Goal: Information Seeking & Learning: Learn about a topic

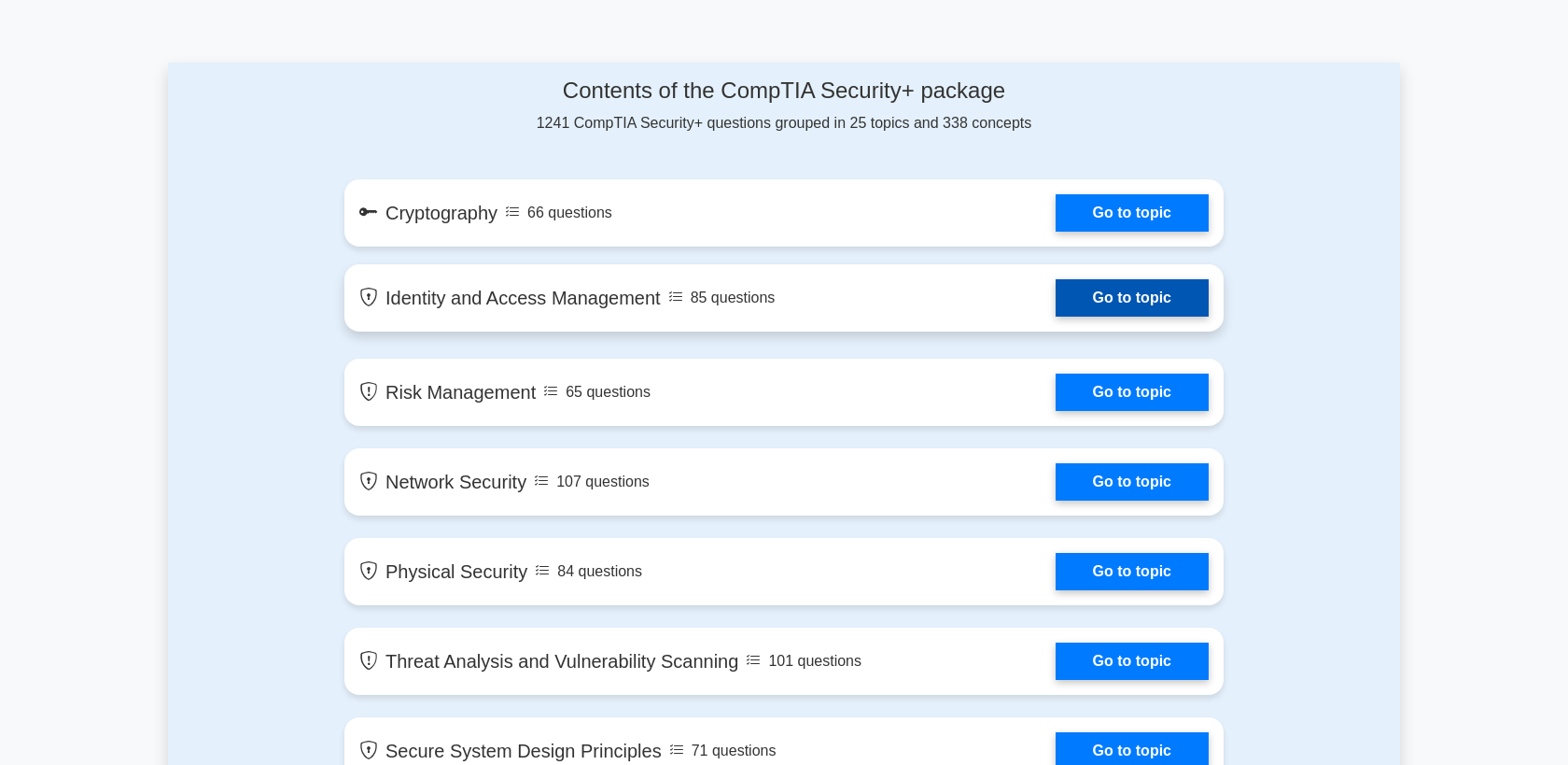
scroll to position [1024, 0]
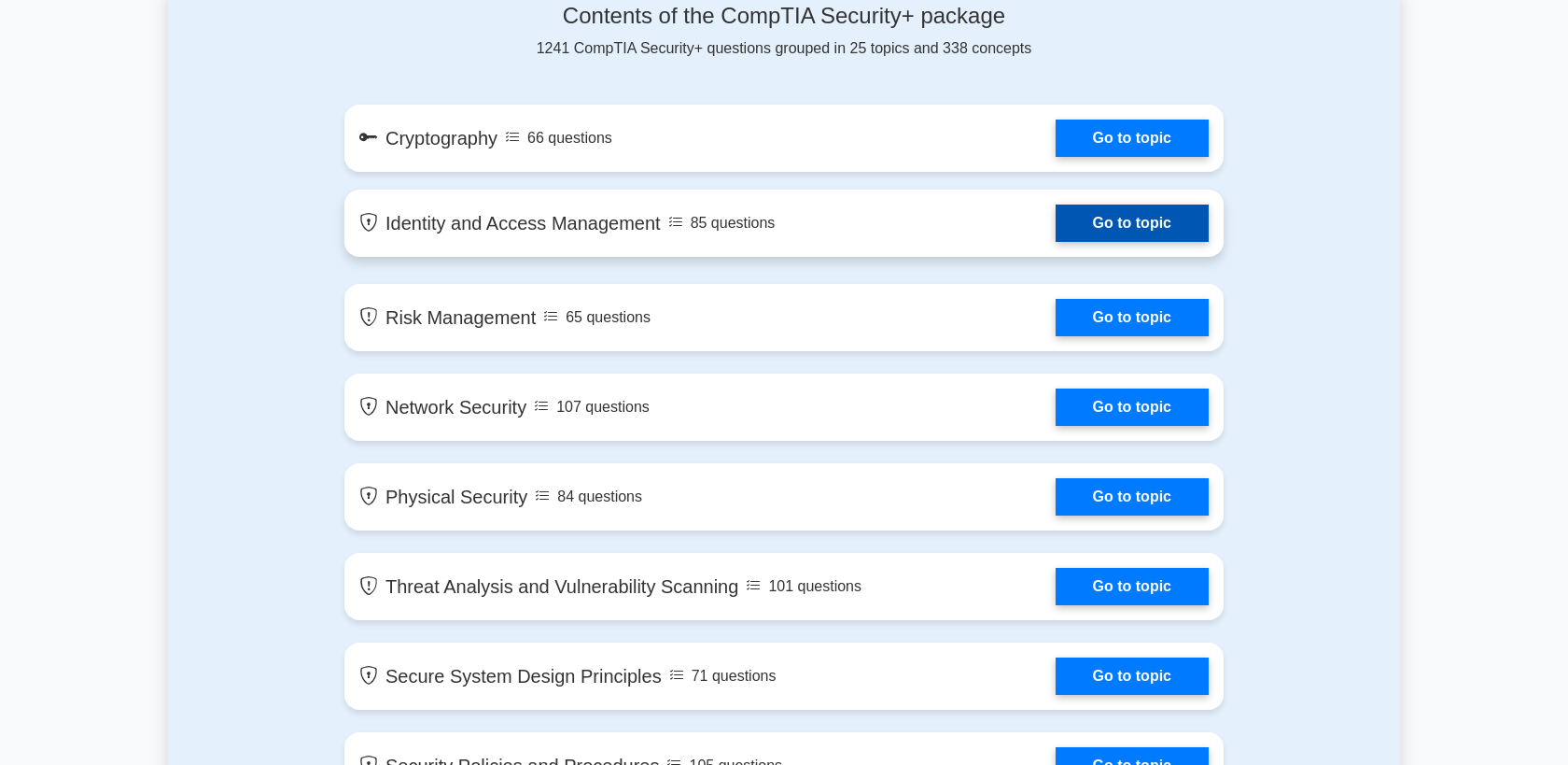
click at [1127, 225] on link "Go to topic" at bounding box center [1132, 222] width 153 height 37
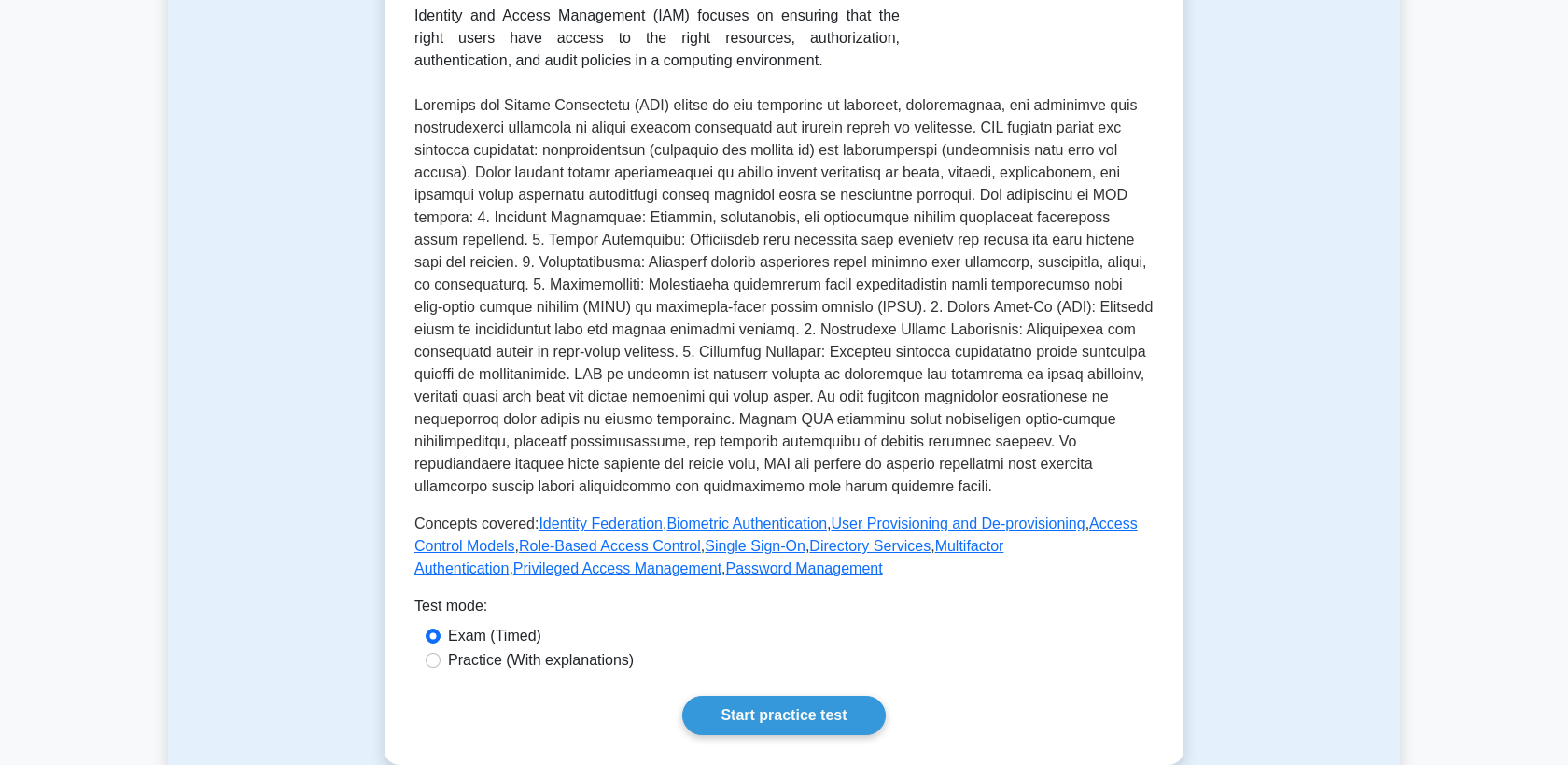
scroll to position [846, 0]
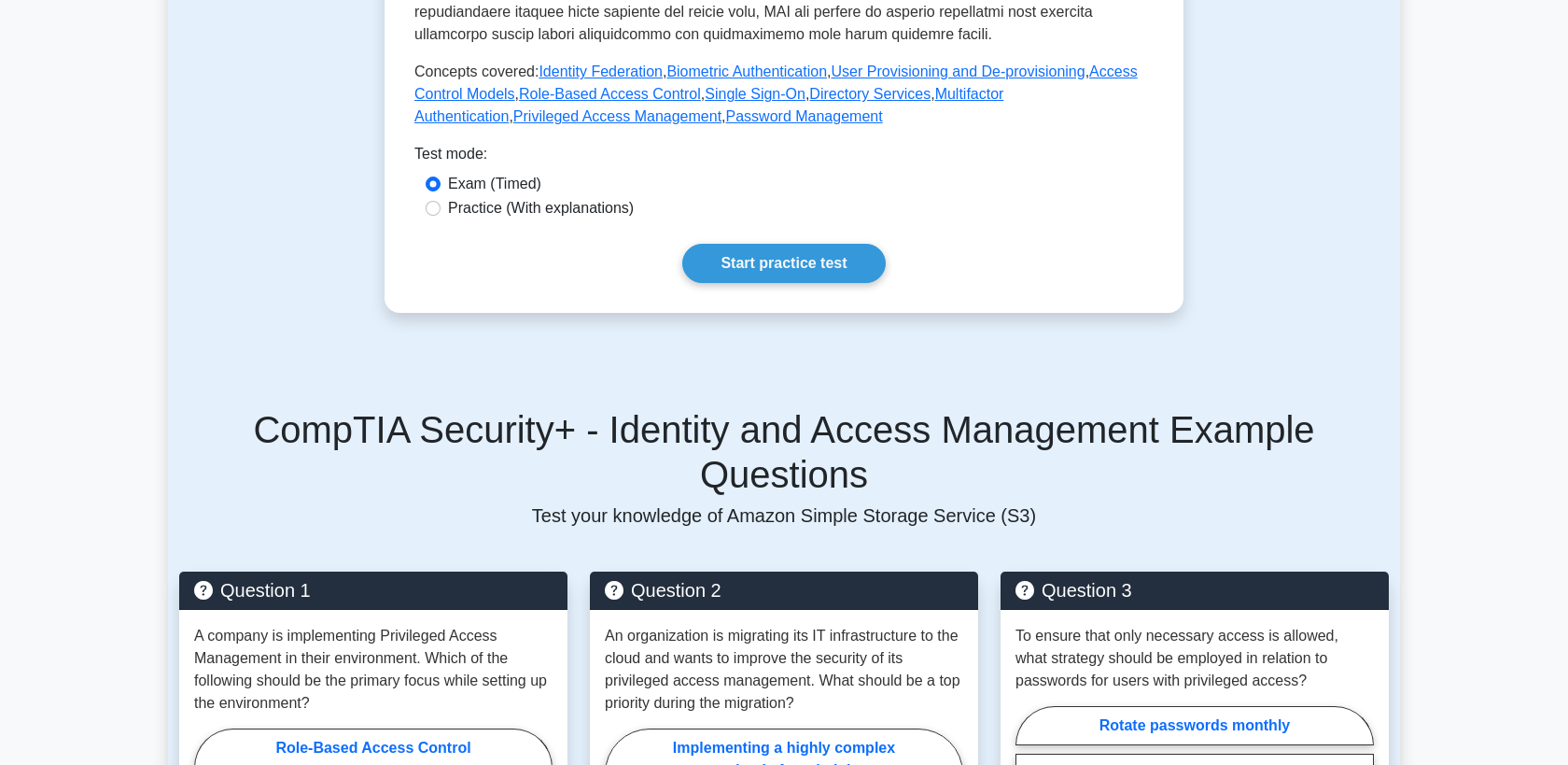
click at [584, 209] on label "Practice (With explanations)" at bounding box center [541, 209] width 186 height 23
click at [440, 209] on input "Practice (With explanations)" at bounding box center [434, 209] width 15 height 15
radio input "true"
click at [823, 269] on link "Start practice test" at bounding box center [783, 263] width 202 height 39
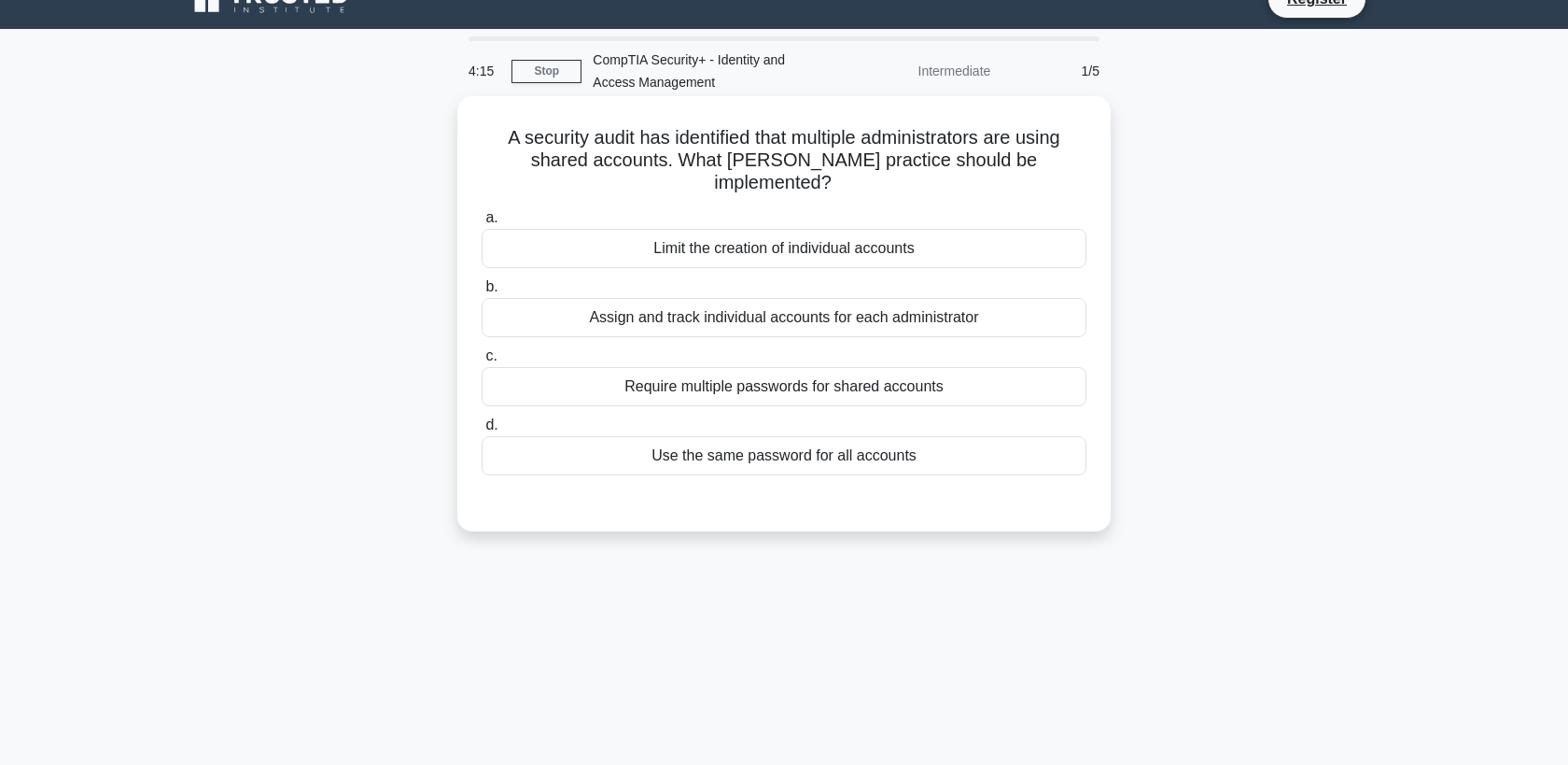
scroll to position [34, 0]
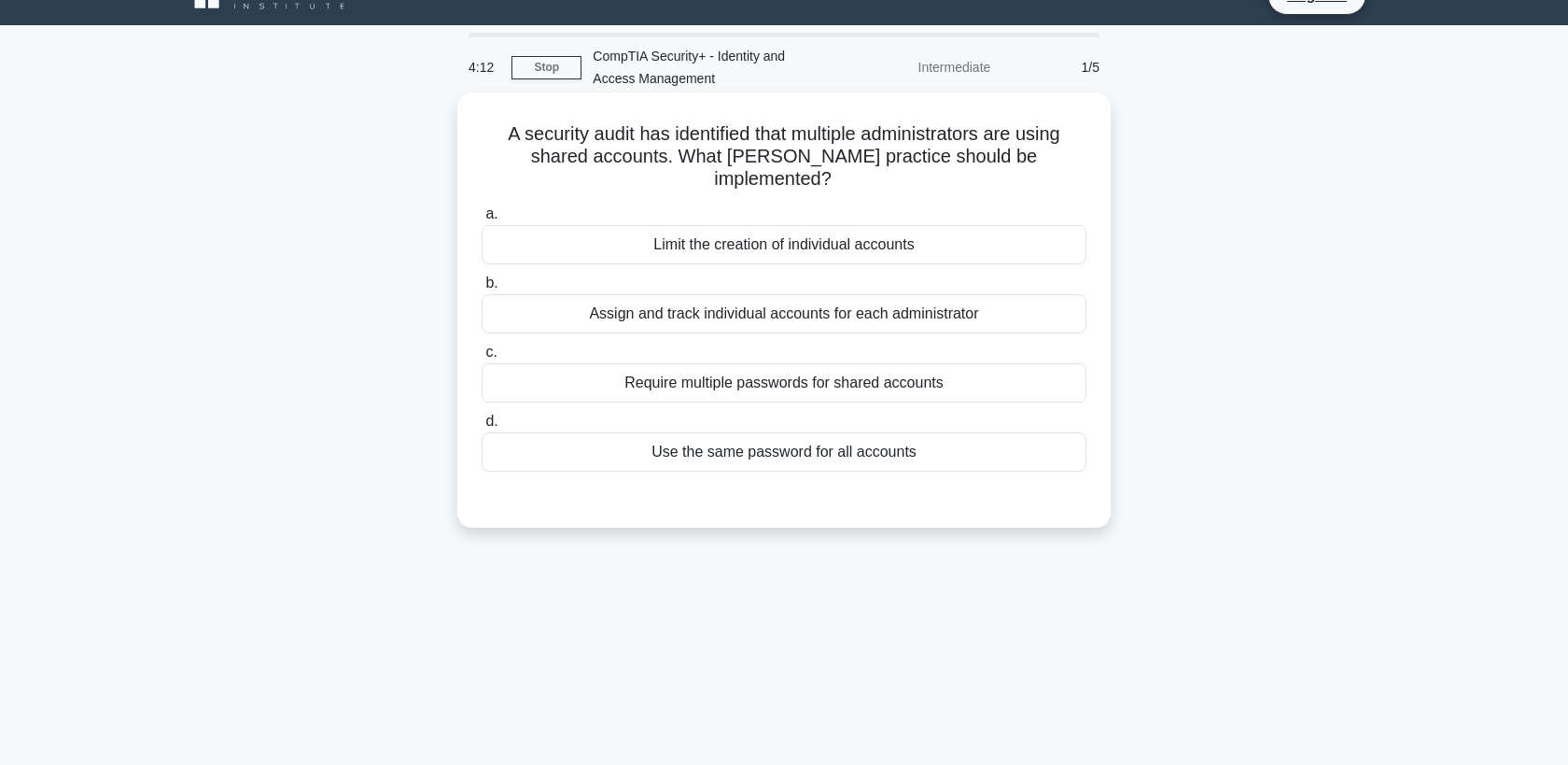
click at [804, 296] on div "Assign and track individual accounts for each administrator" at bounding box center [784, 313] width 604 height 39
click at [482, 289] on input "b. Assign and track individual accounts for each administrator" at bounding box center [482, 283] width 0 height 12
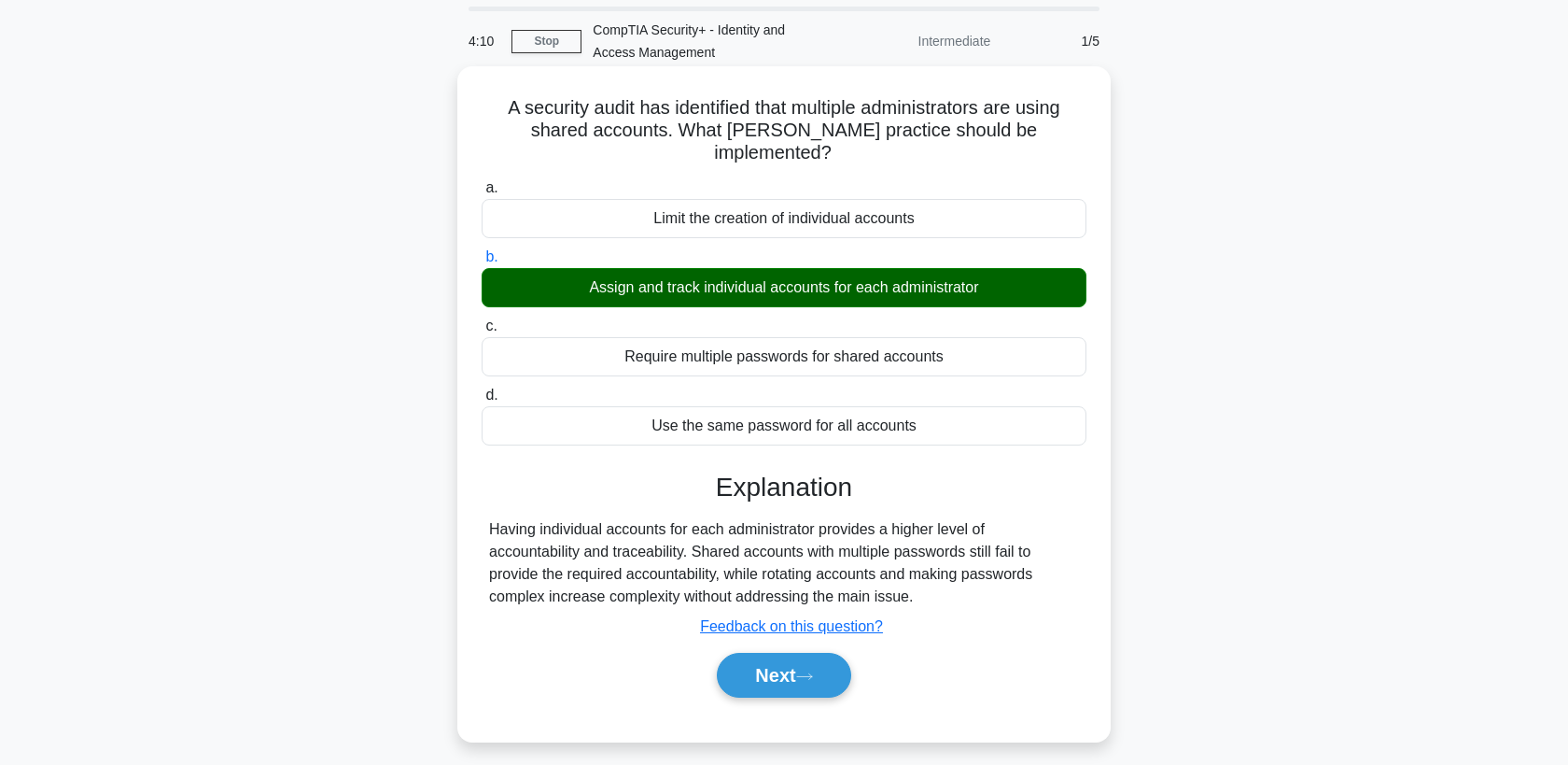
scroll to position [64, 0]
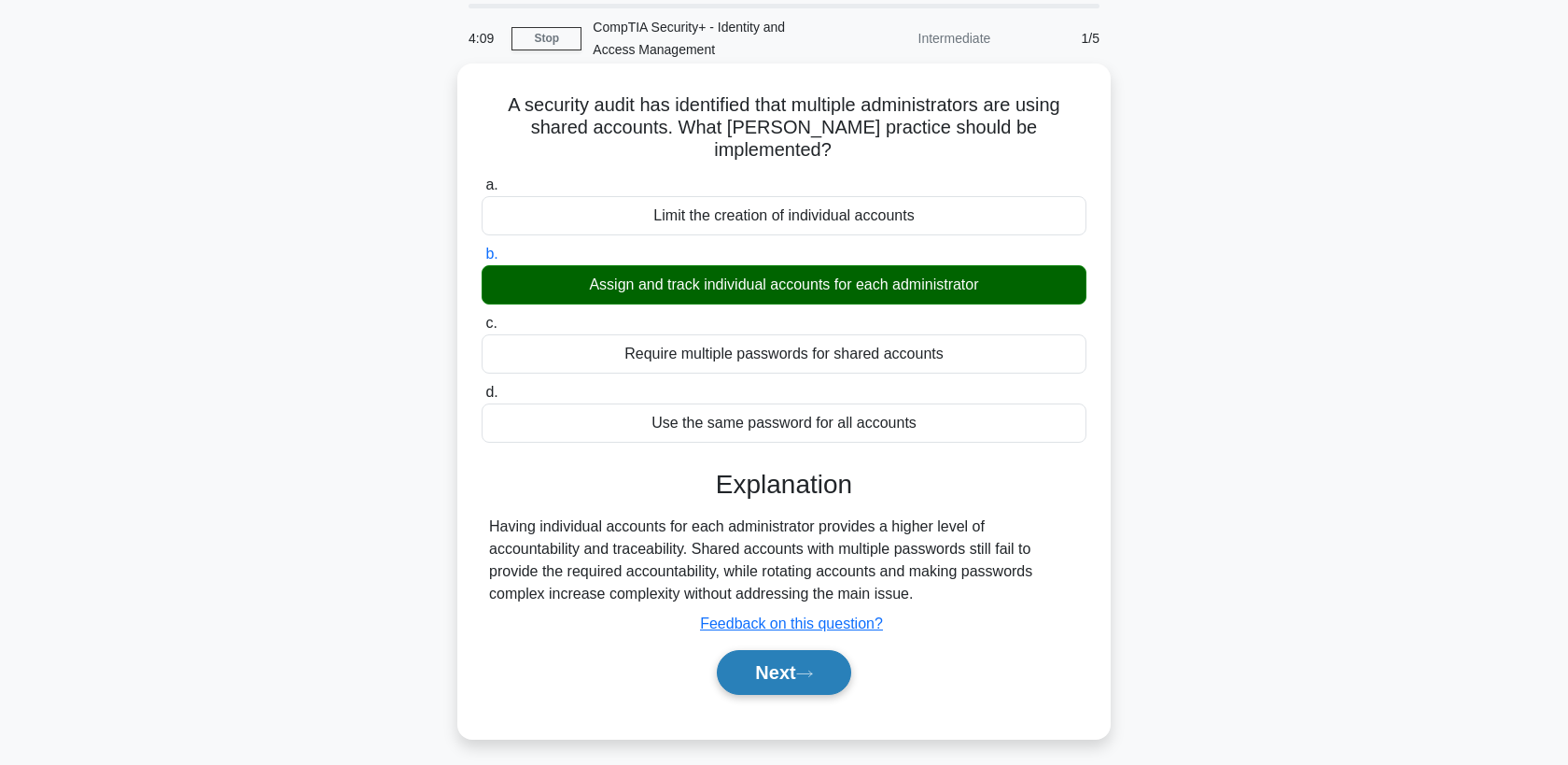
click at [807, 650] on button "Next" at bounding box center [784, 672] width 134 height 45
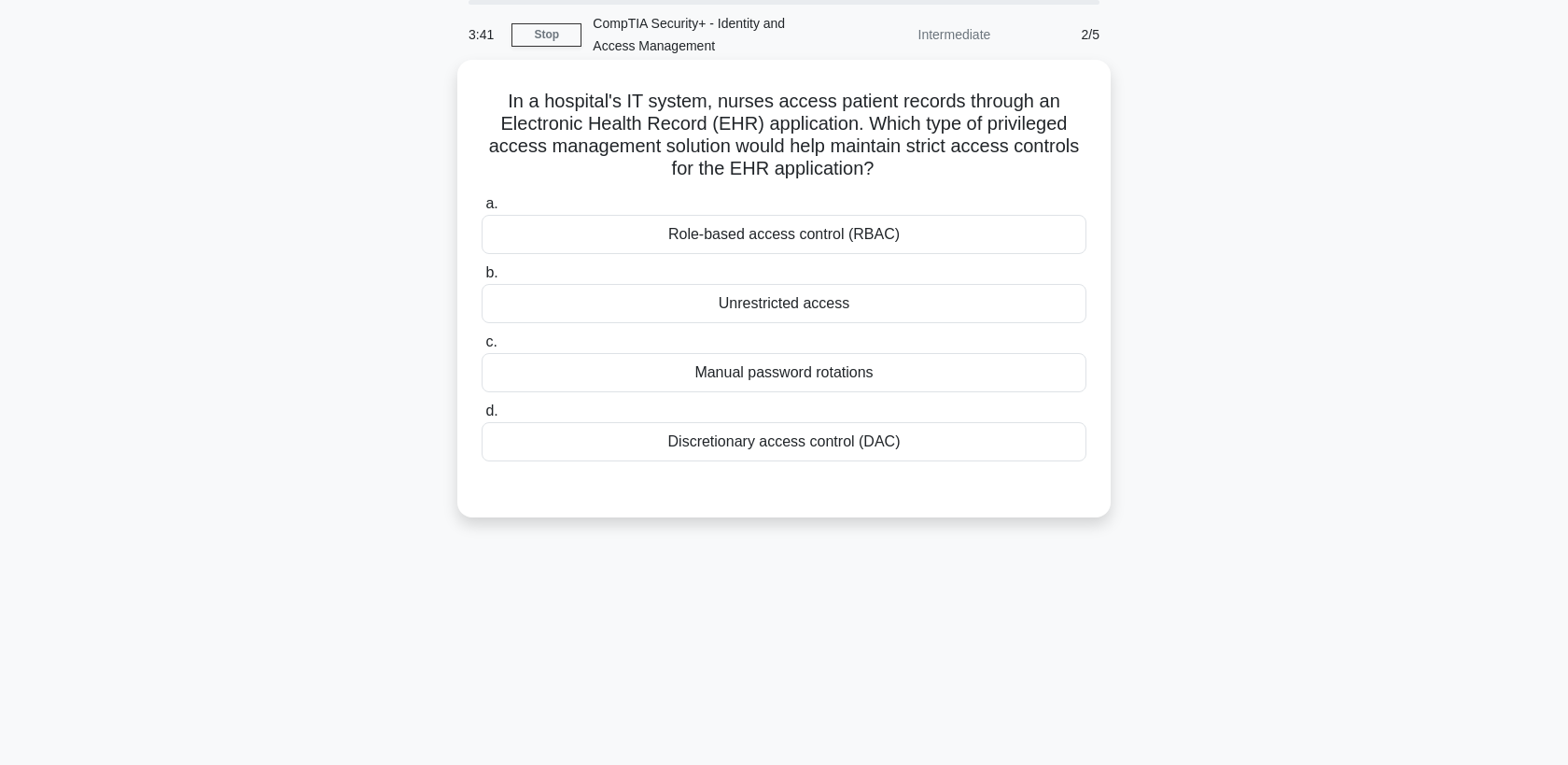
scroll to position [74, 0]
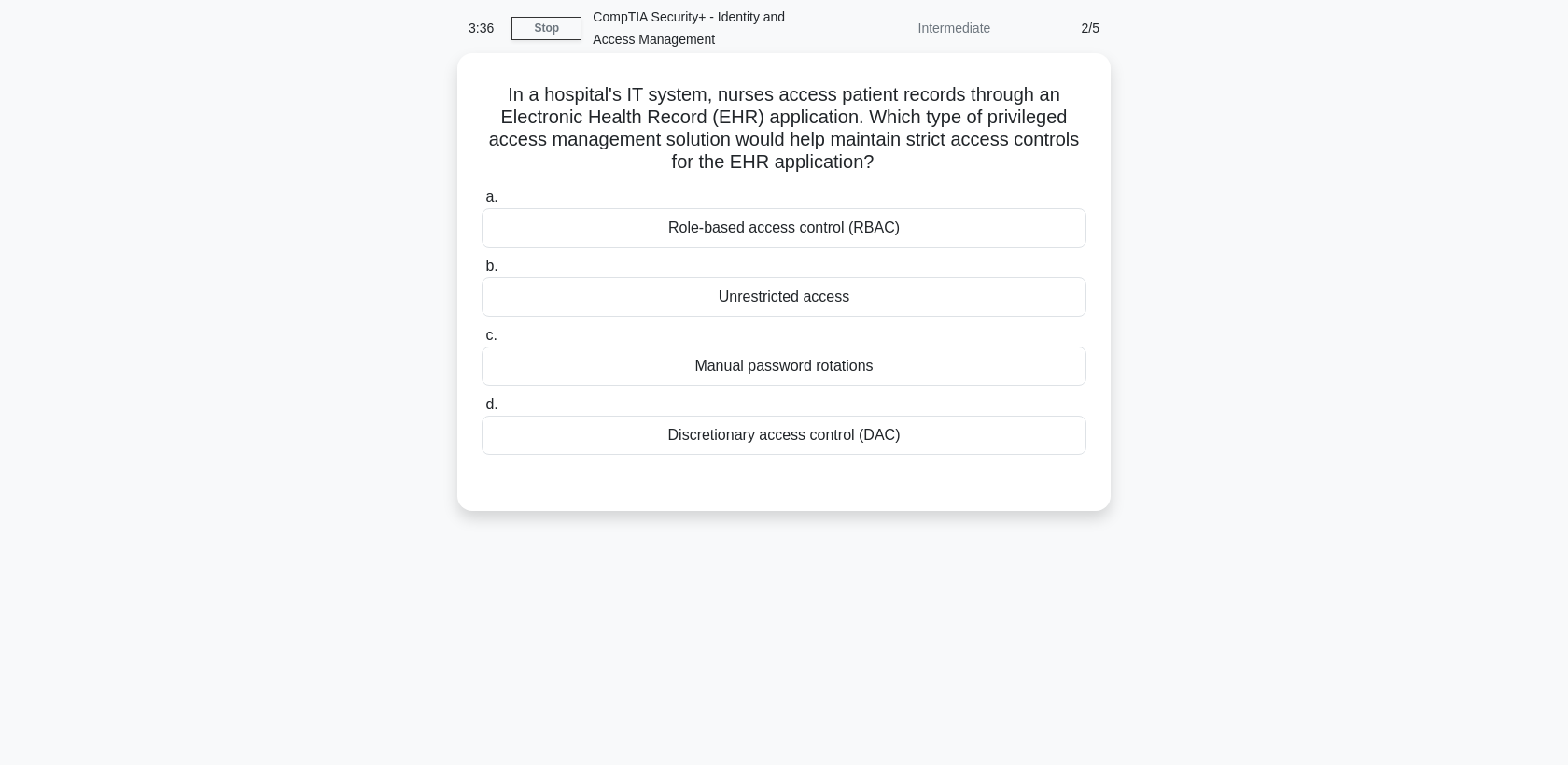
click at [827, 225] on div "Role-based access control (RBAC)" at bounding box center [784, 227] width 604 height 39
click at [482, 203] on input "a. Role-based access control (RBAC)" at bounding box center [482, 197] width 0 height 12
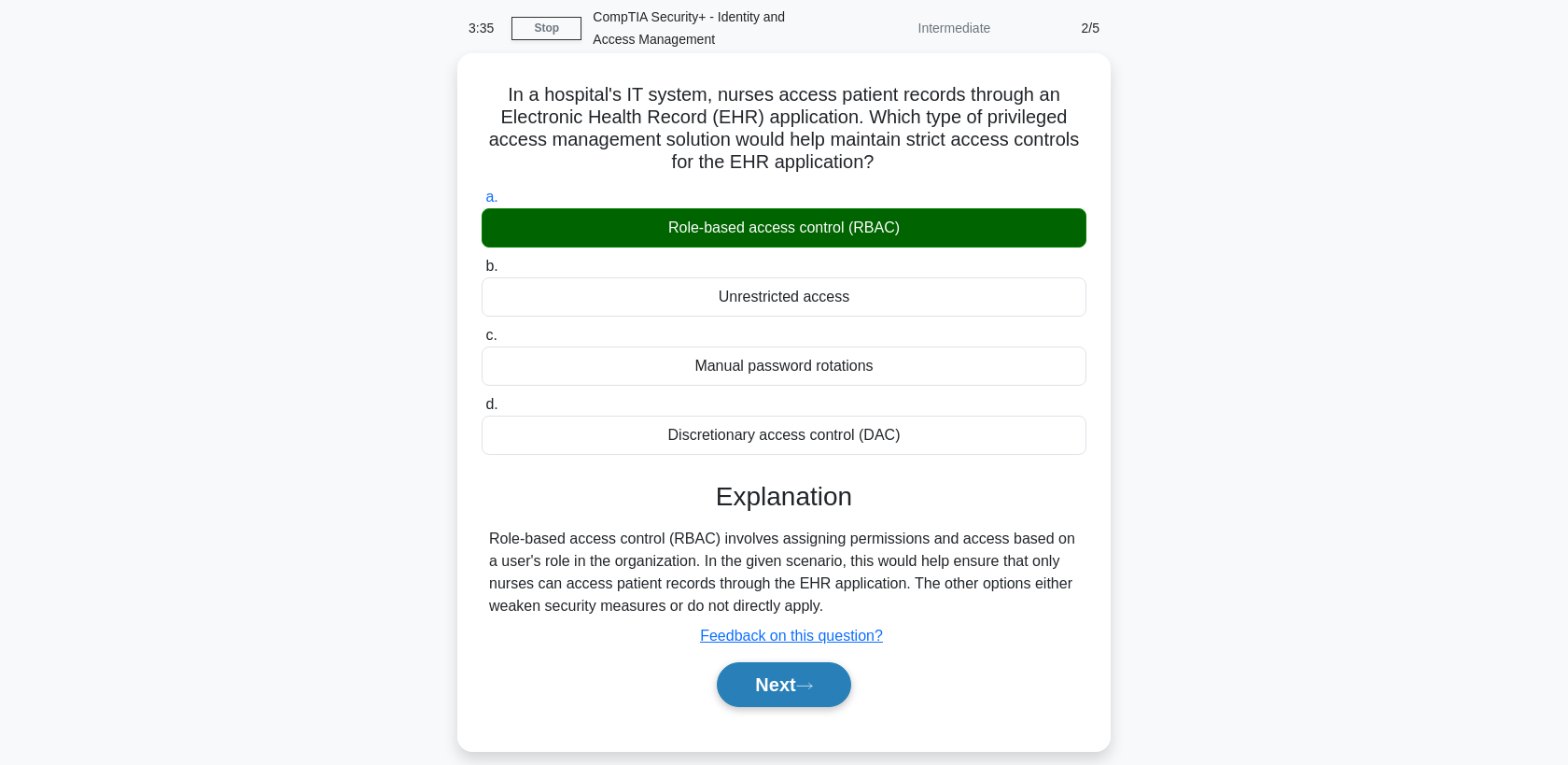
click at [805, 670] on button "Next" at bounding box center [784, 684] width 134 height 45
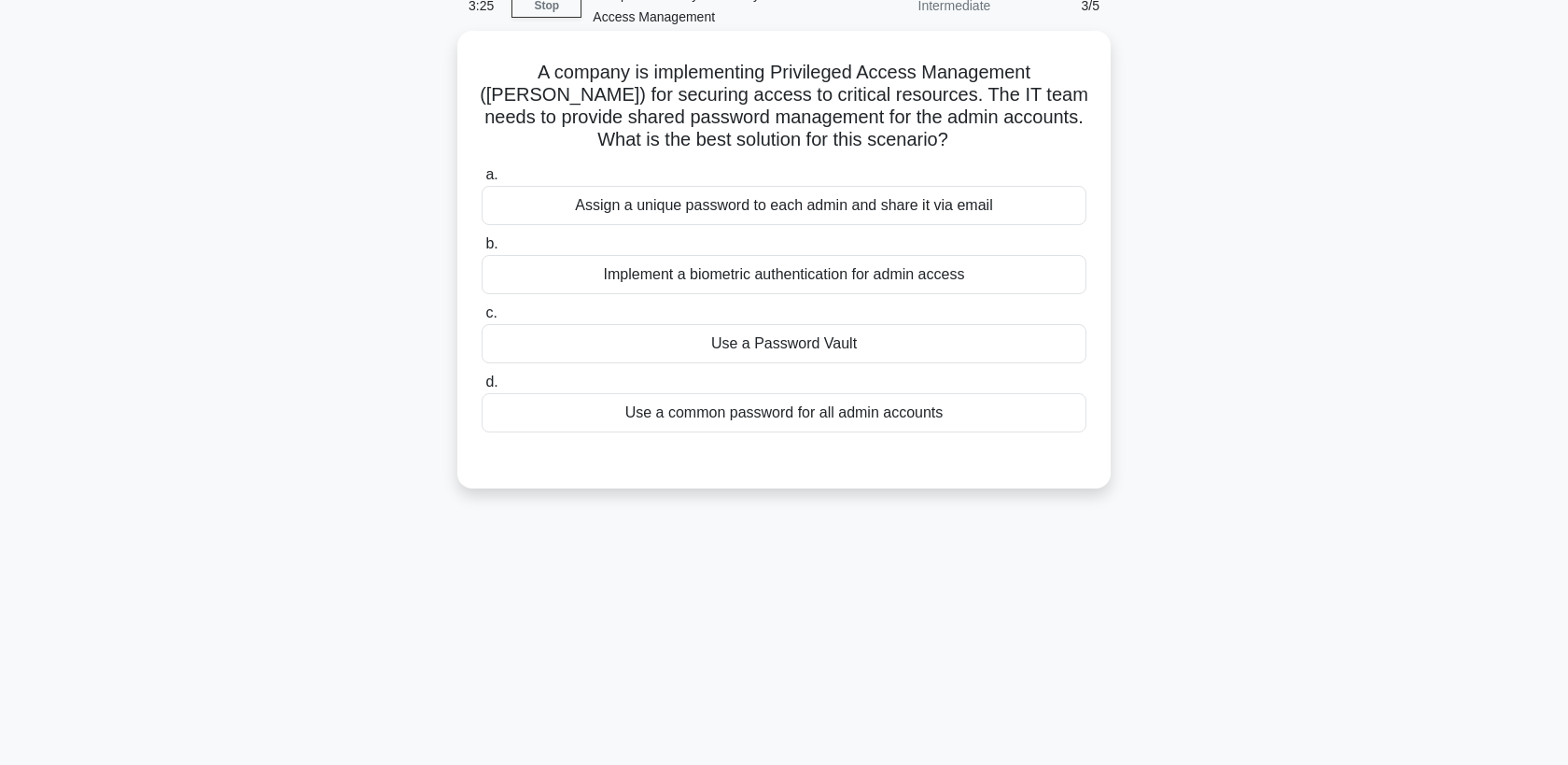
scroll to position [105, 0]
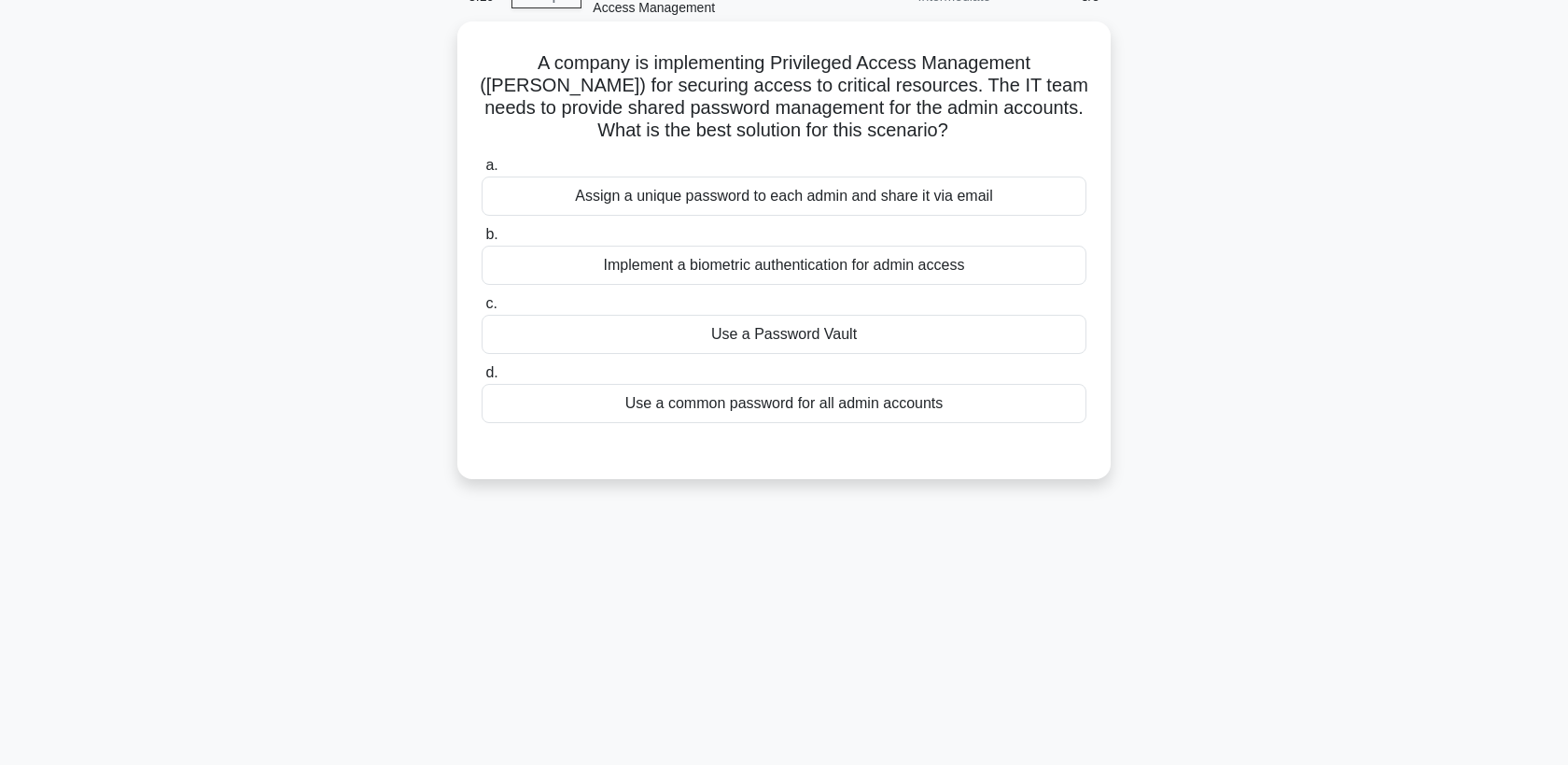
click at [828, 272] on div "Implement a biometric authentication for admin access" at bounding box center [784, 265] width 604 height 39
click at [482, 241] on input "b. Implement a biometric authentication for admin access" at bounding box center [482, 234] width 0 height 12
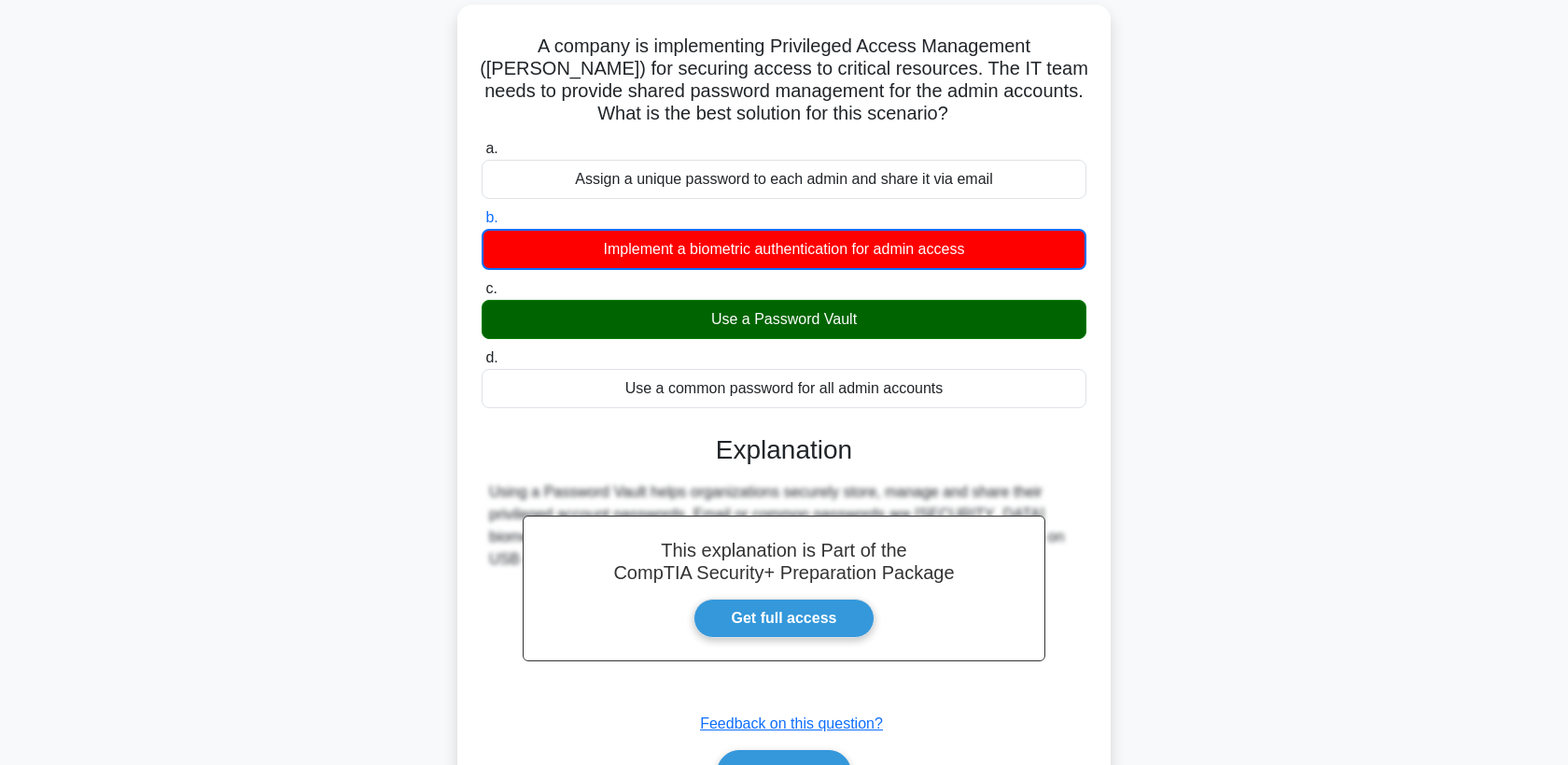
scroll to position [123, 0]
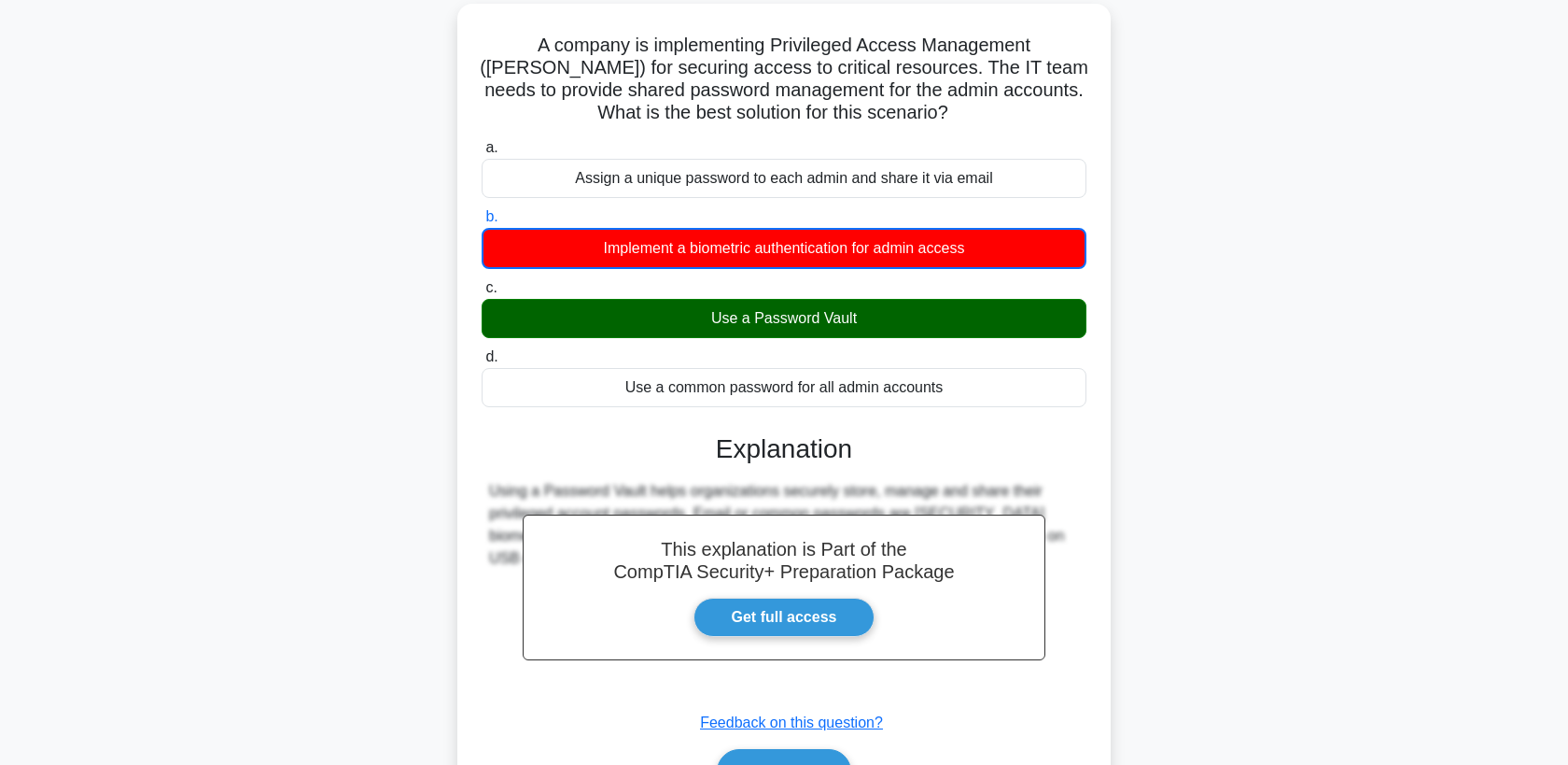
click at [826, 326] on div "Use a Password Vault" at bounding box center [784, 318] width 604 height 39
click at [482, 294] on input "c. Use a Password Vault" at bounding box center [482, 288] width 0 height 12
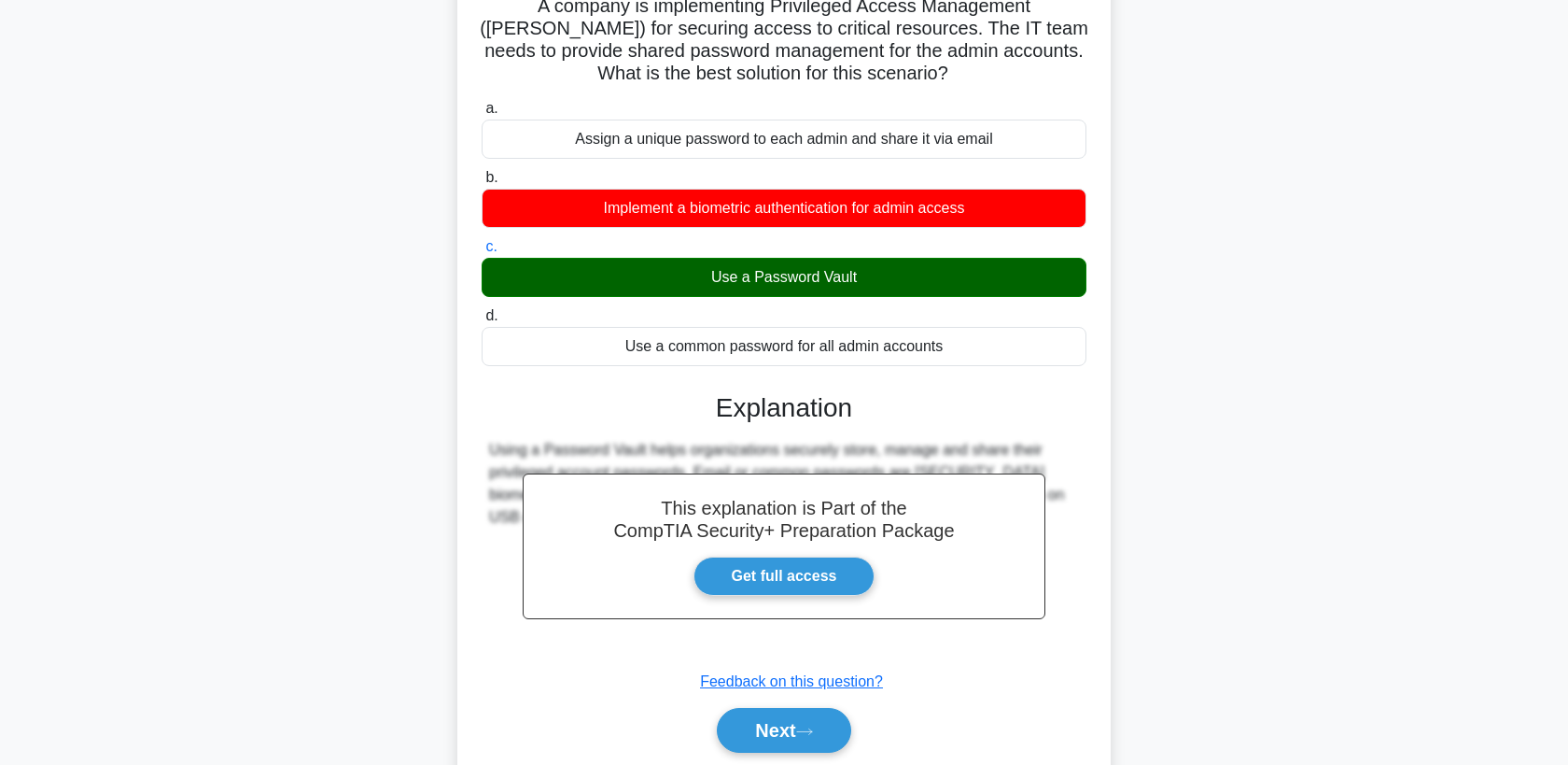
scroll to position [159, 0]
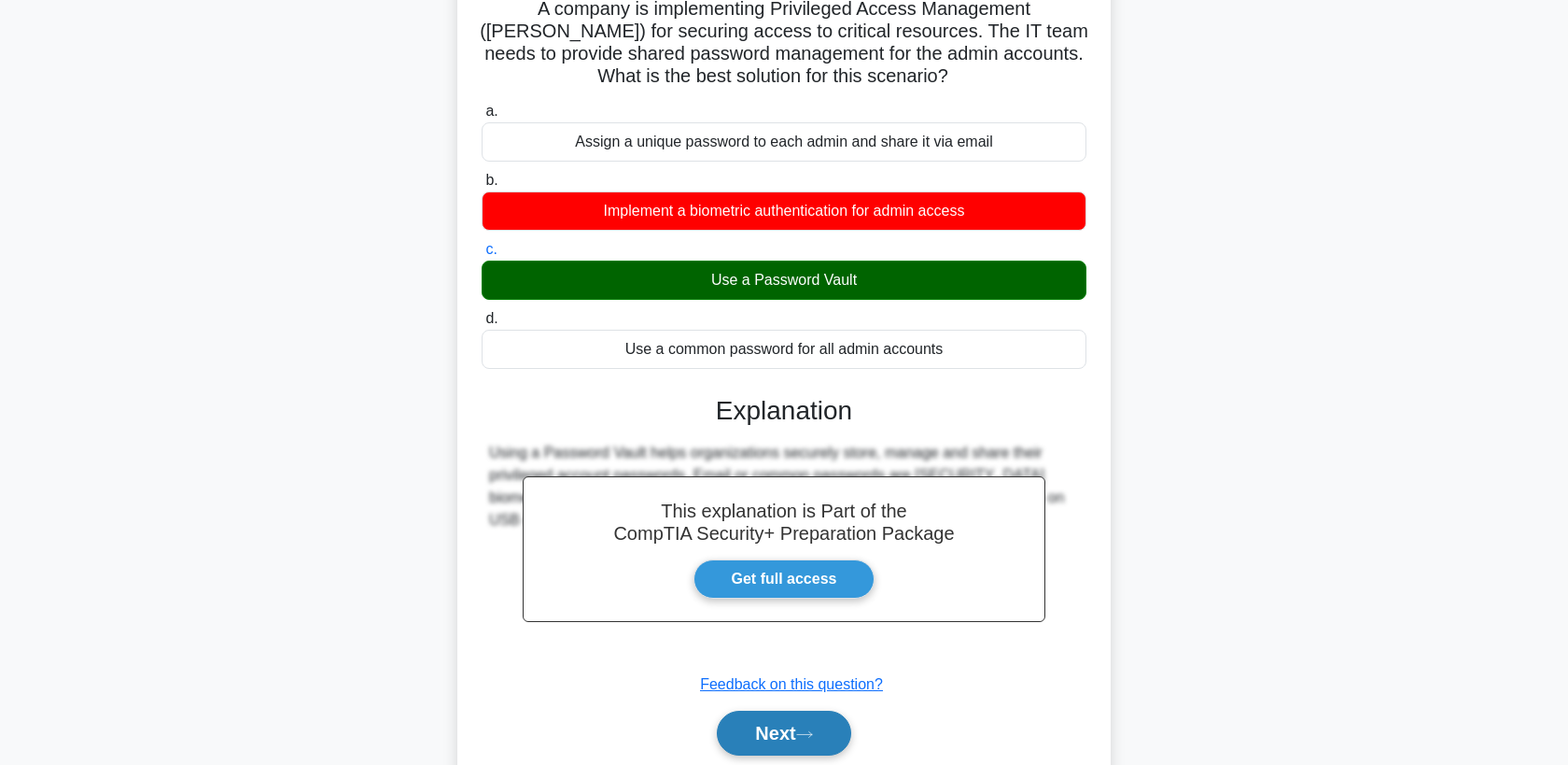
click at [792, 733] on button "Next" at bounding box center [784, 733] width 134 height 45
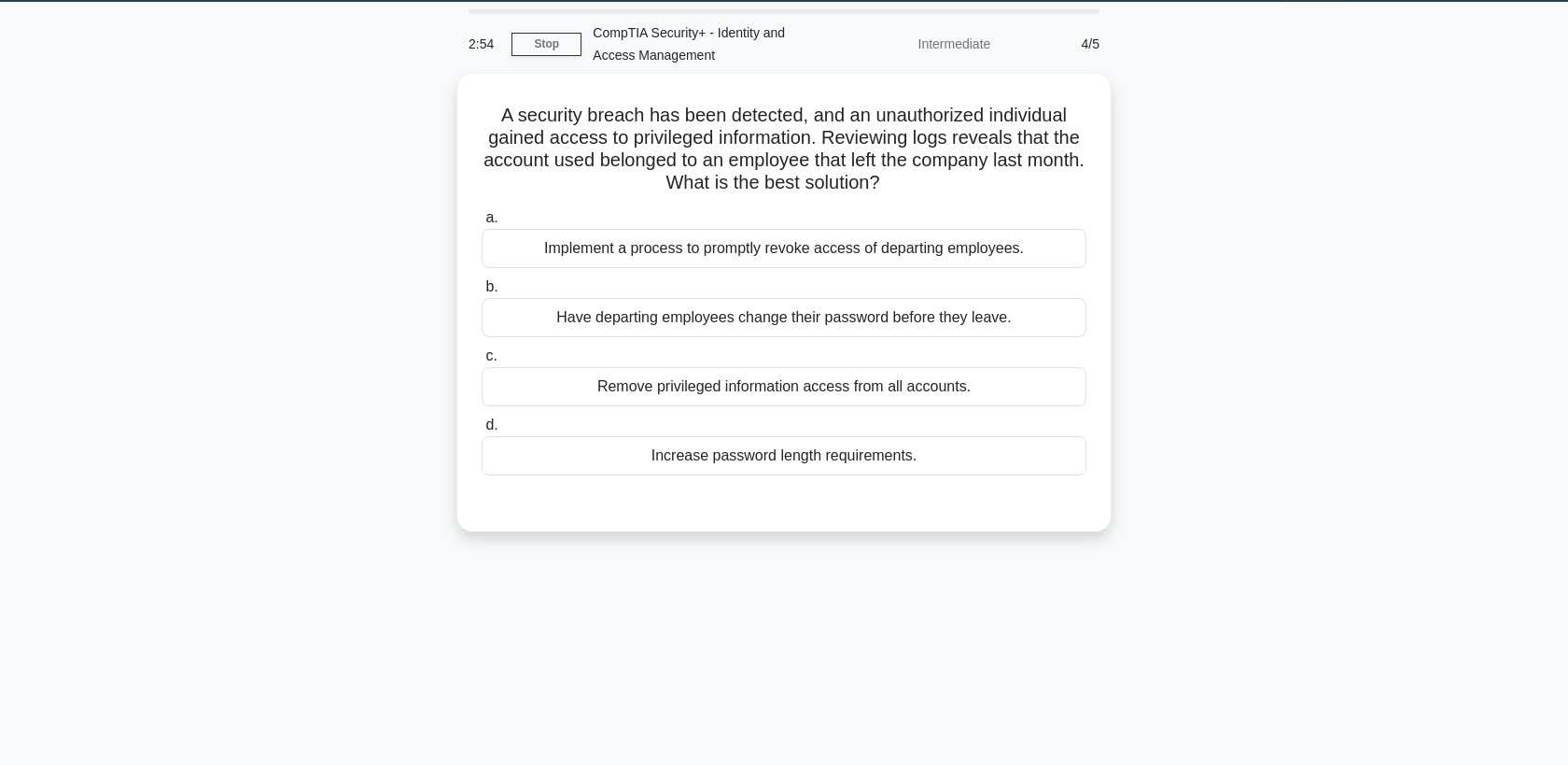
scroll to position [55, 0]
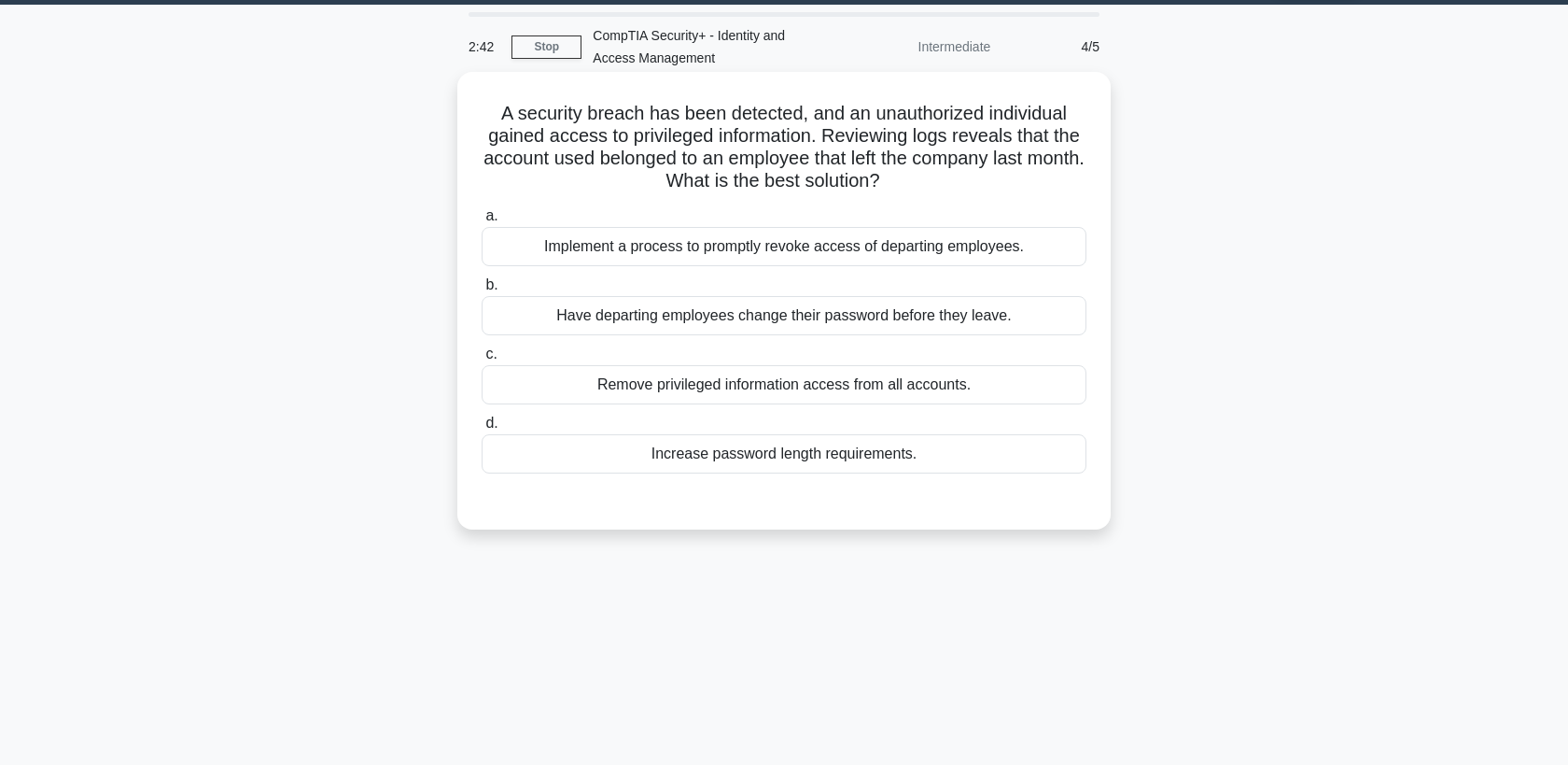
click at [846, 257] on div "Implement a process to promptly revoke access of departing employees." at bounding box center [784, 246] width 604 height 39
click at [482, 222] on input "a. Implement a process to promptly revoke access of departing employees." at bounding box center [482, 215] width 0 height 12
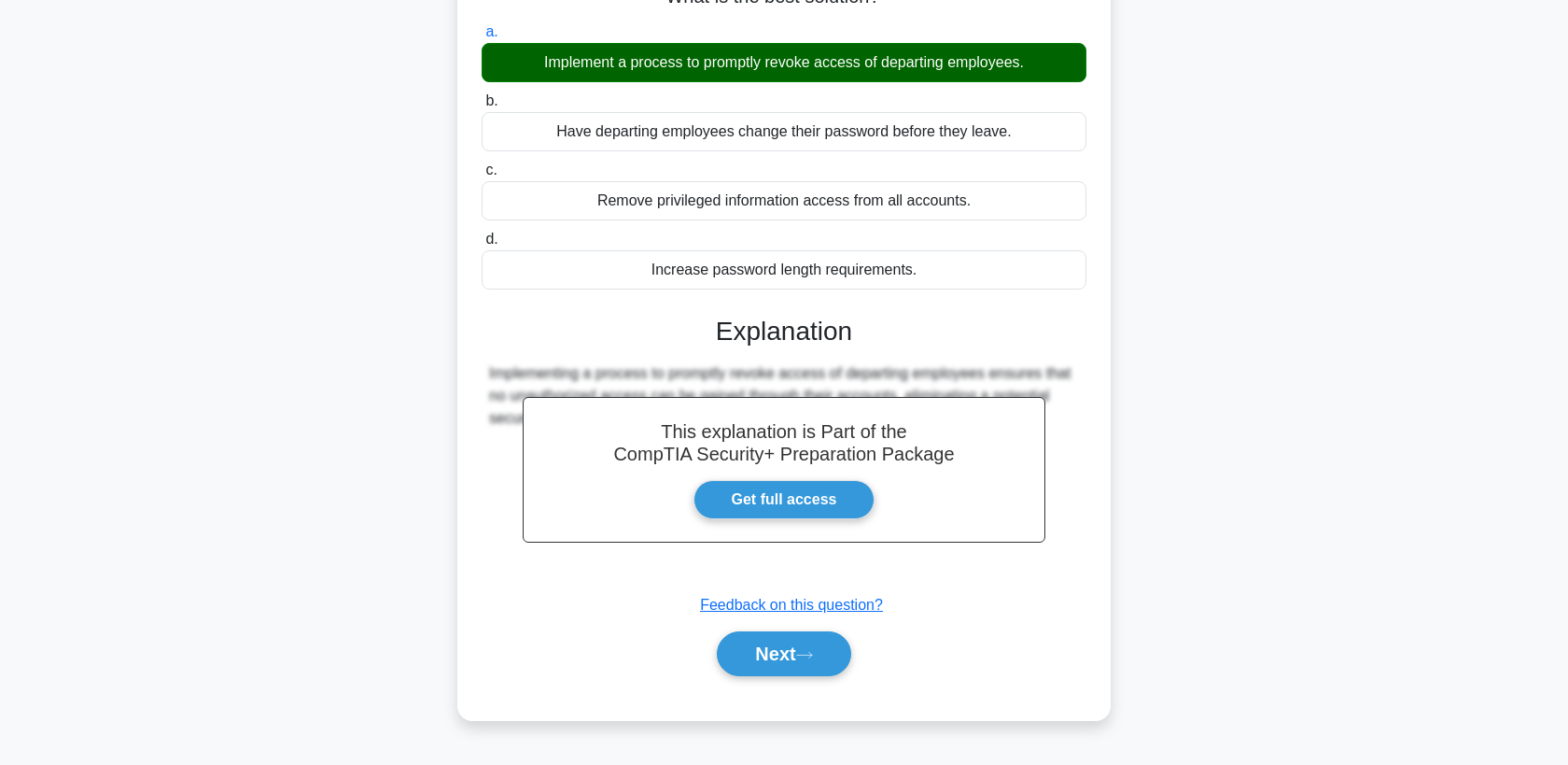
scroll to position [244, 0]
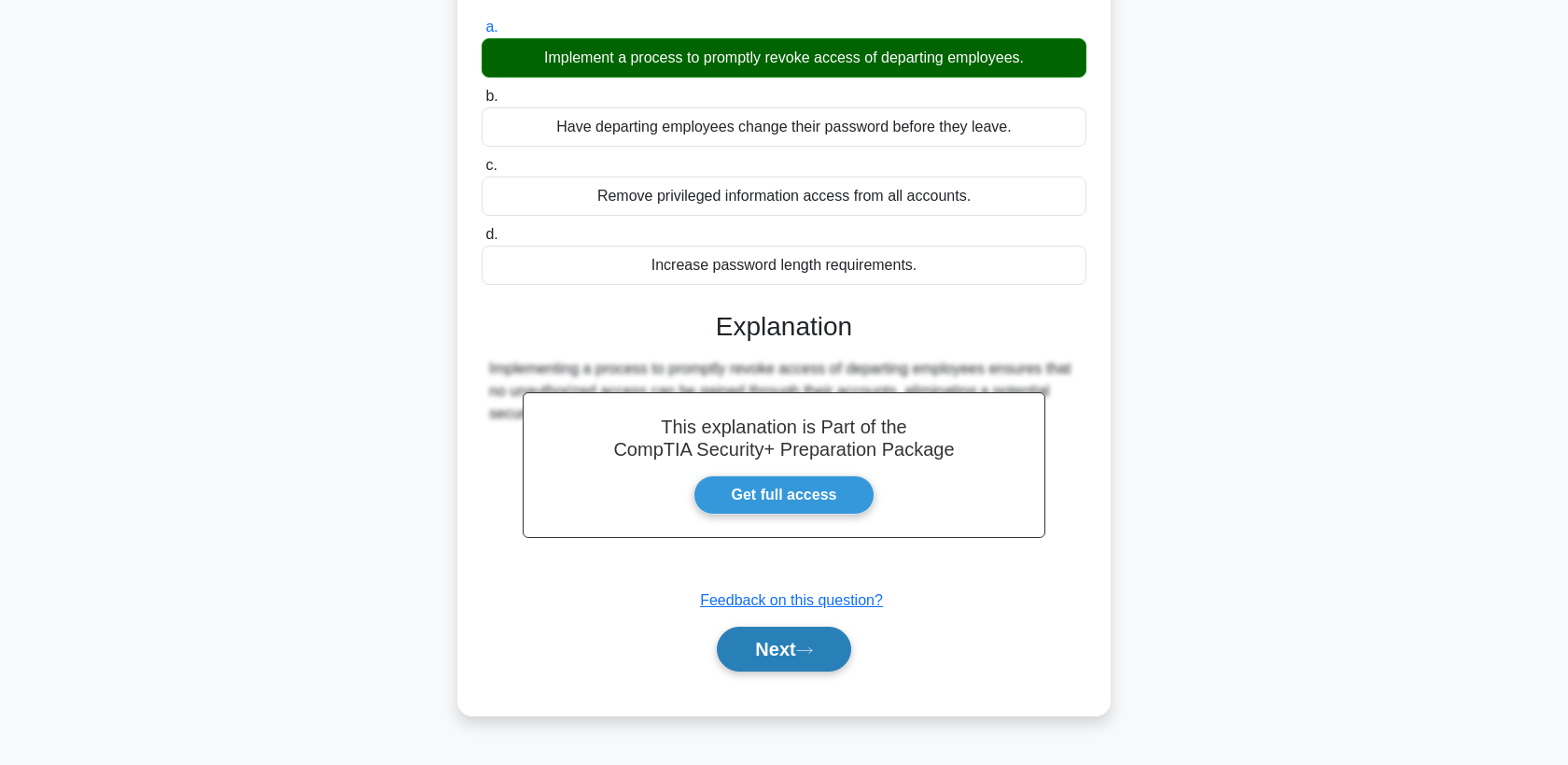
click at [813, 649] on icon at bounding box center [804, 650] width 17 height 10
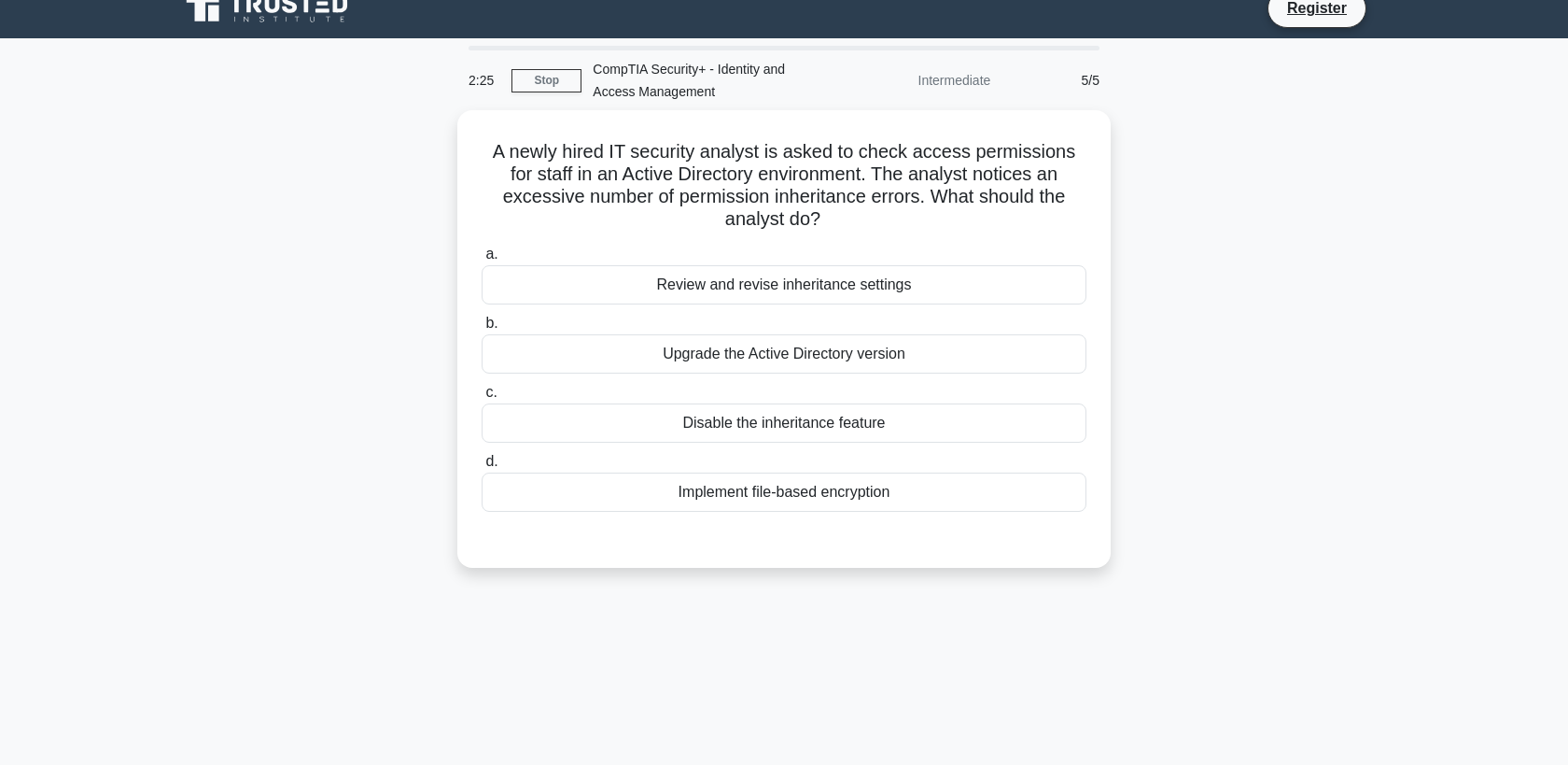
scroll to position [32, 0]
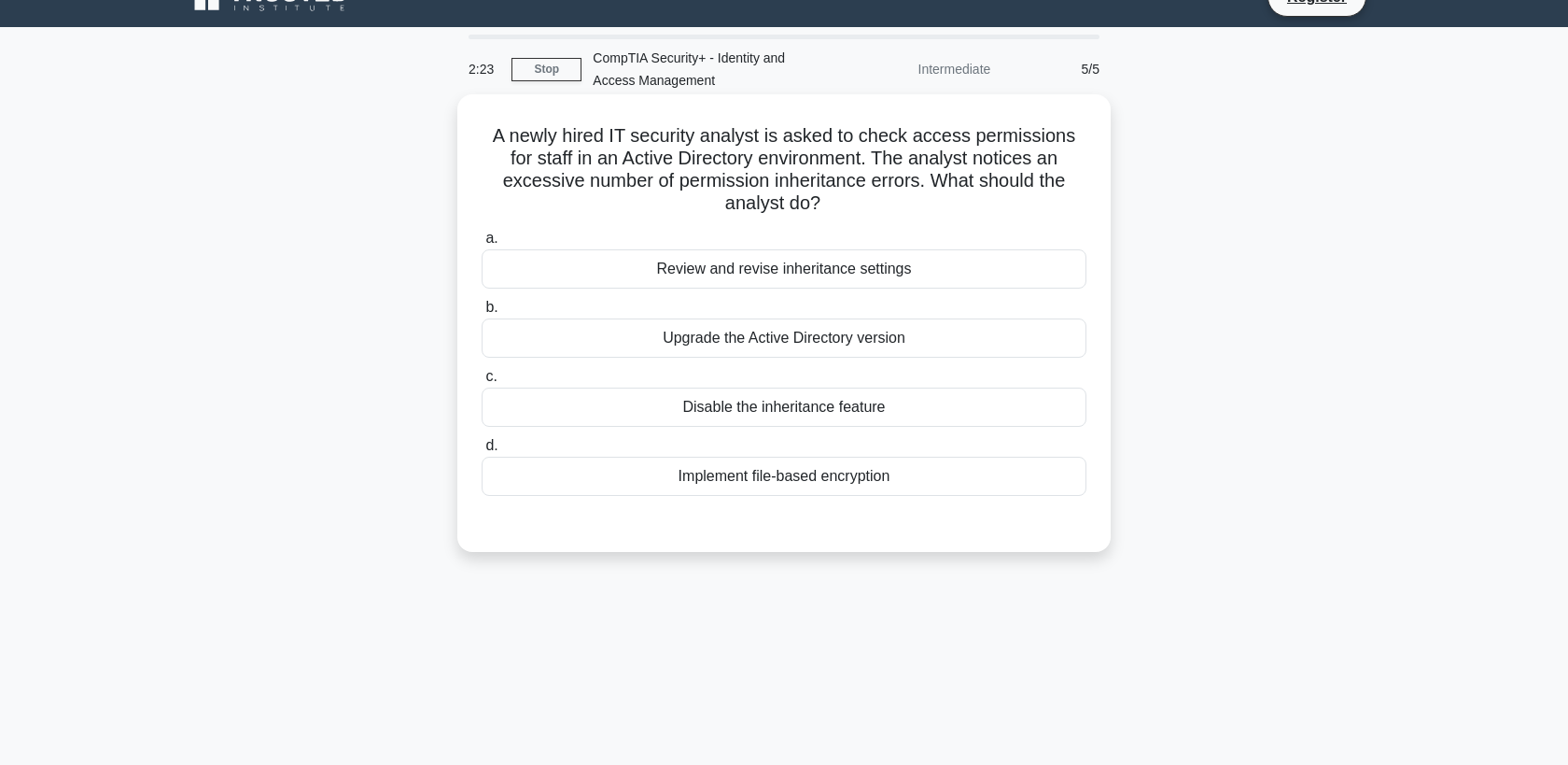
click at [866, 250] on div "Review and revise inheritance settings" at bounding box center [784, 269] width 604 height 39
click at [482, 241] on input "a. Review and revise inheritance settings" at bounding box center [482, 238] width 0 height 12
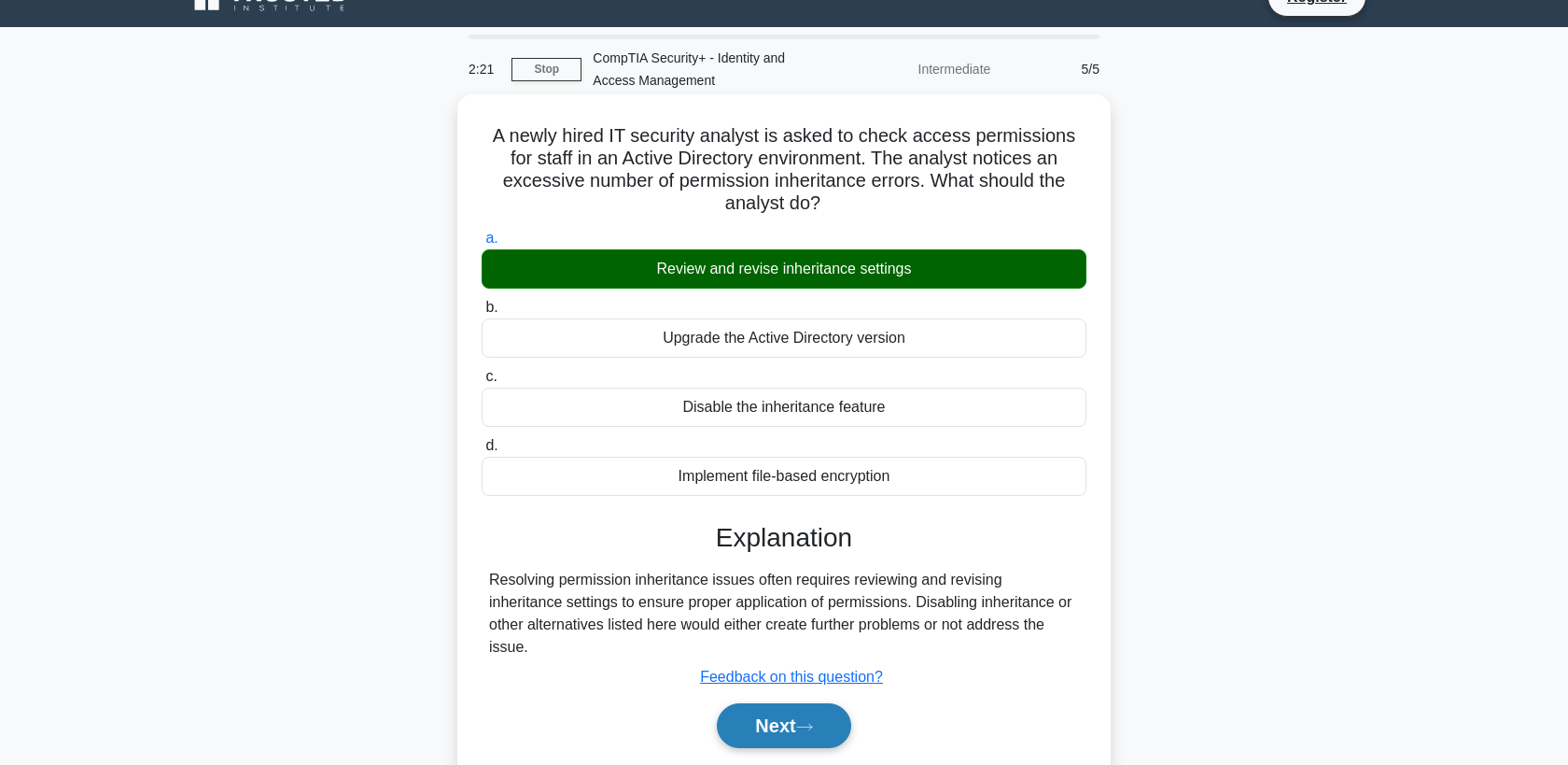
click at [805, 703] on button "Next" at bounding box center [784, 725] width 134 height 45
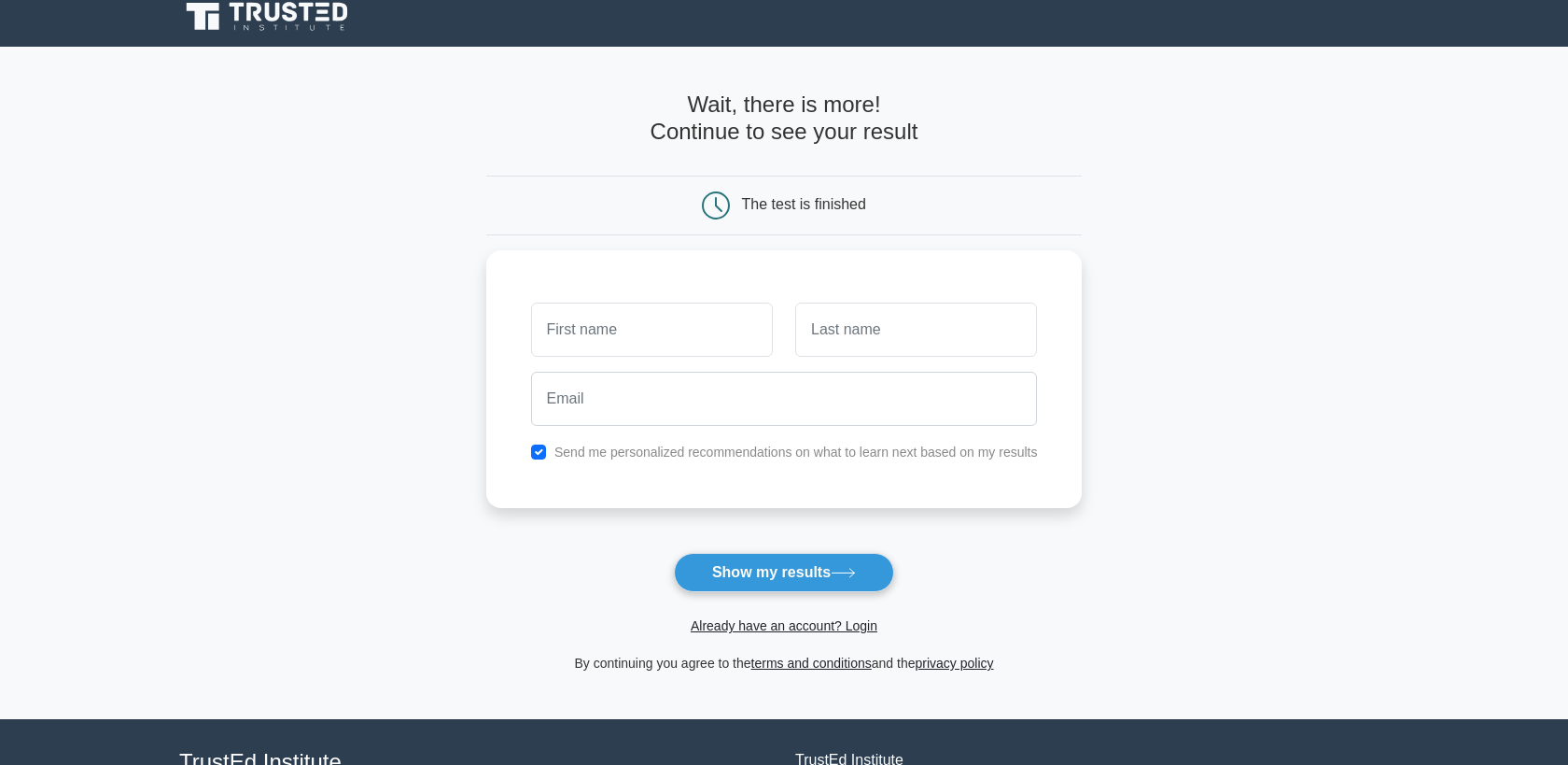
click at [1189, 144] on main "Wait, there is more! Continue to see your result The test is finished and the" at bounding box center [784, 382] width 1568 height 672
click at [673, 445] on label "Send me personalized recommendations on what to learn next based on my results" at bounding box center [796, 447] width 484 height 15
click at [655, 451] on label "Send me personalized recommendations on what to learn next based on my results" at bounding box center [796, 447] width 484 height 15
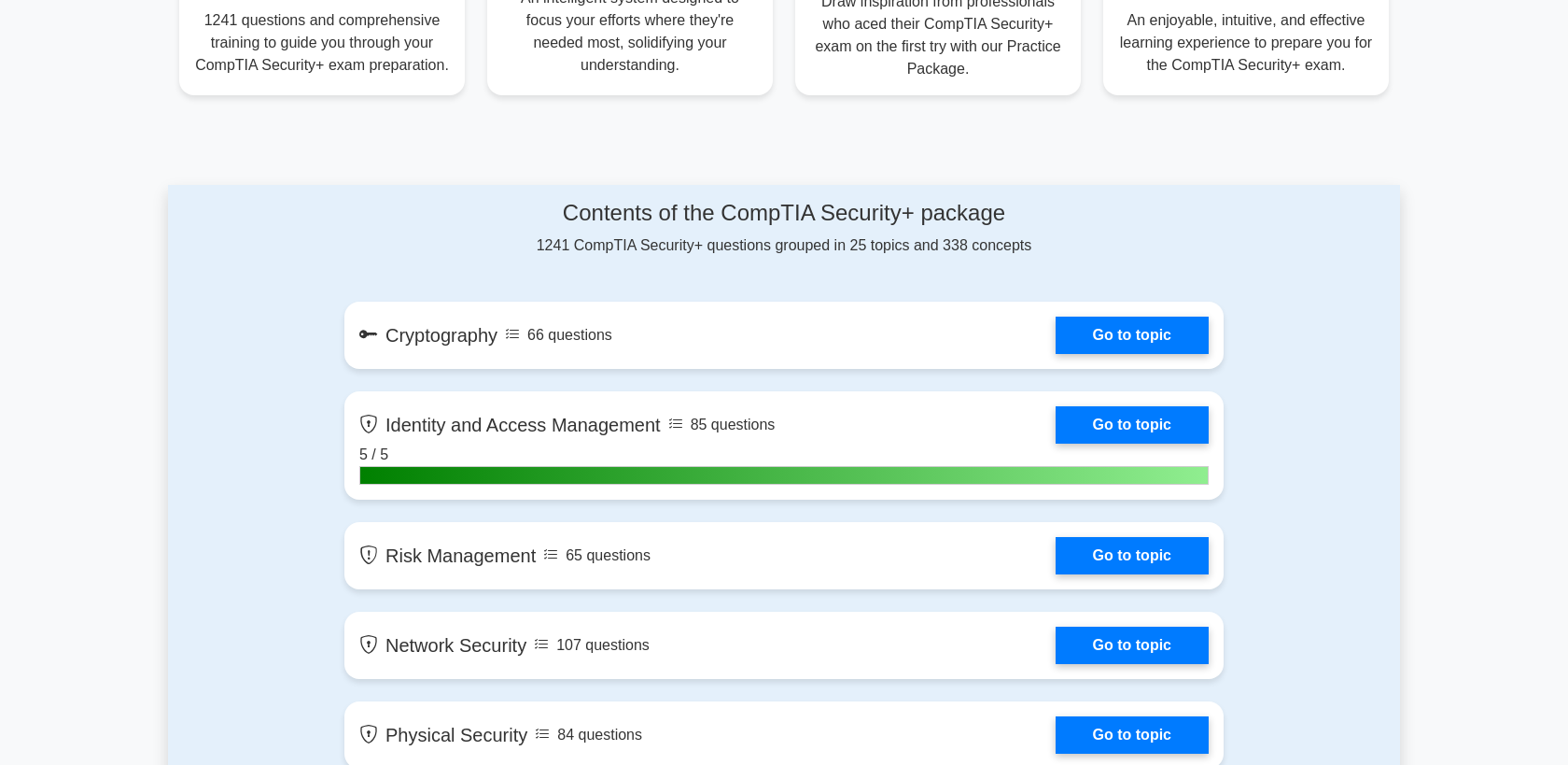
scroll to position [1034, 0]
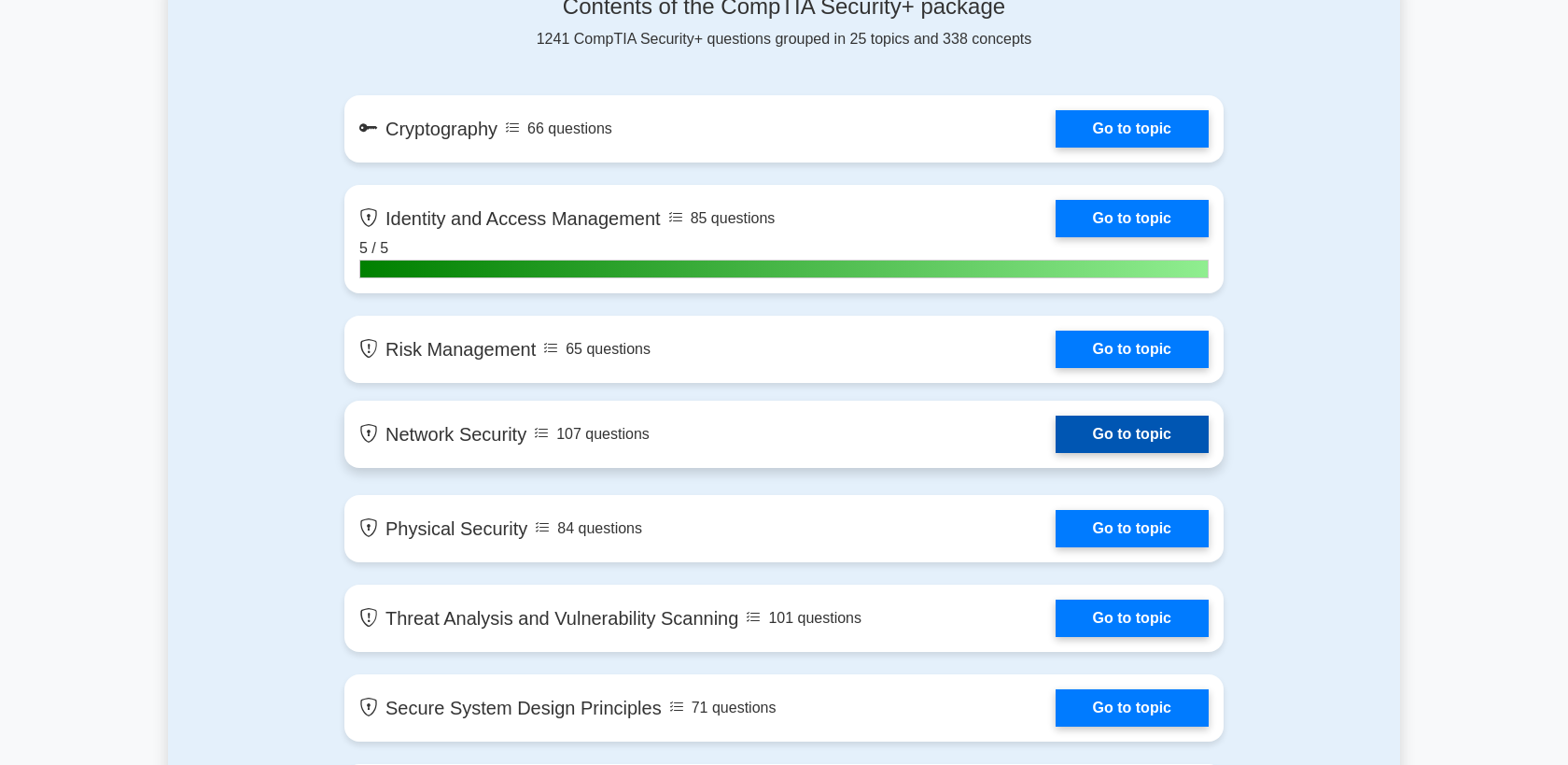
click at [1056, 420] on link "Go to topic" at bounding box center [1132, 434] width 153 height 37
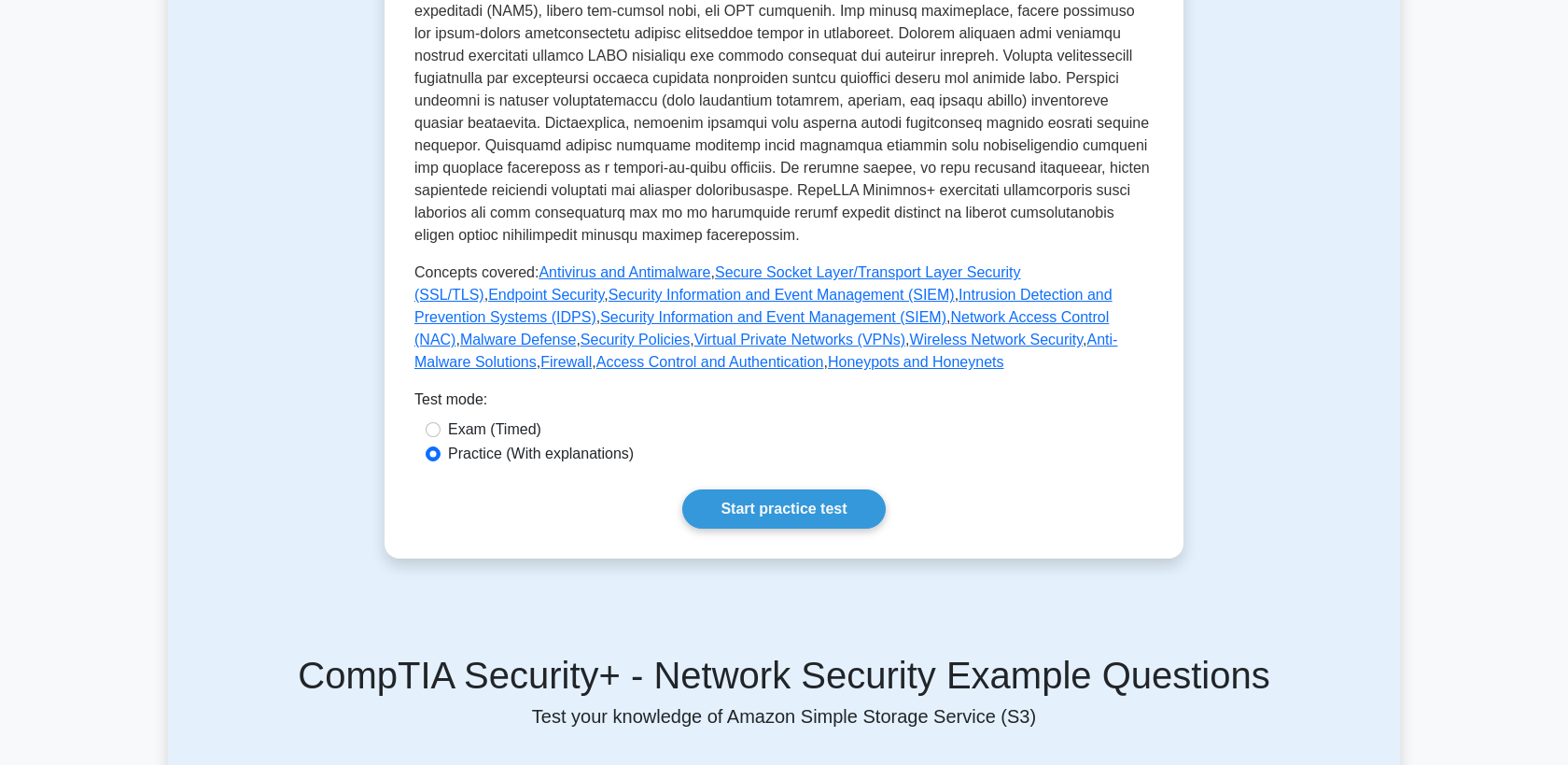
scroll to position [651, 0]
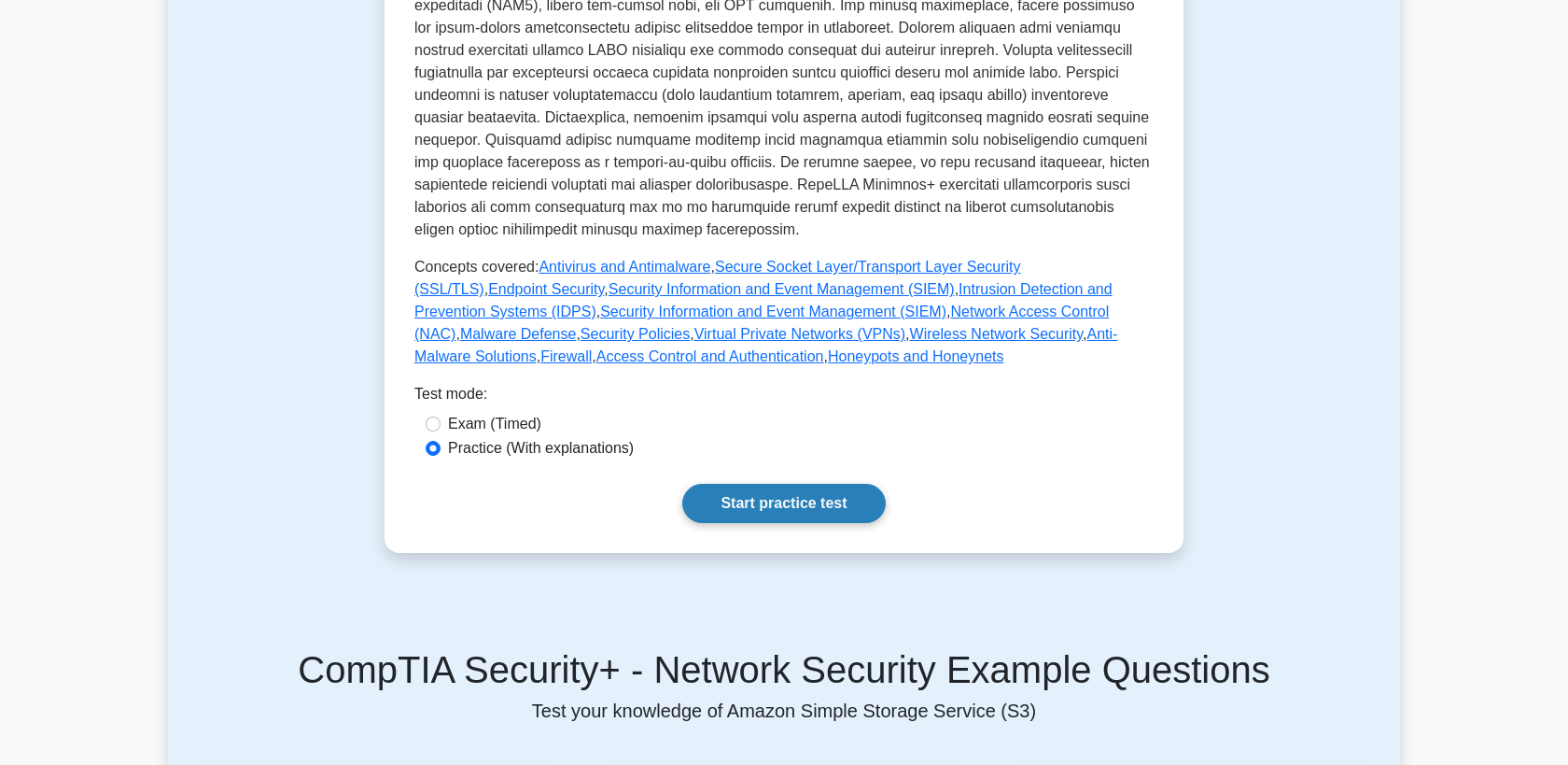
click at [790, 504] on link "Start practice test" at bounding box center [783, 503] width 202 height 39
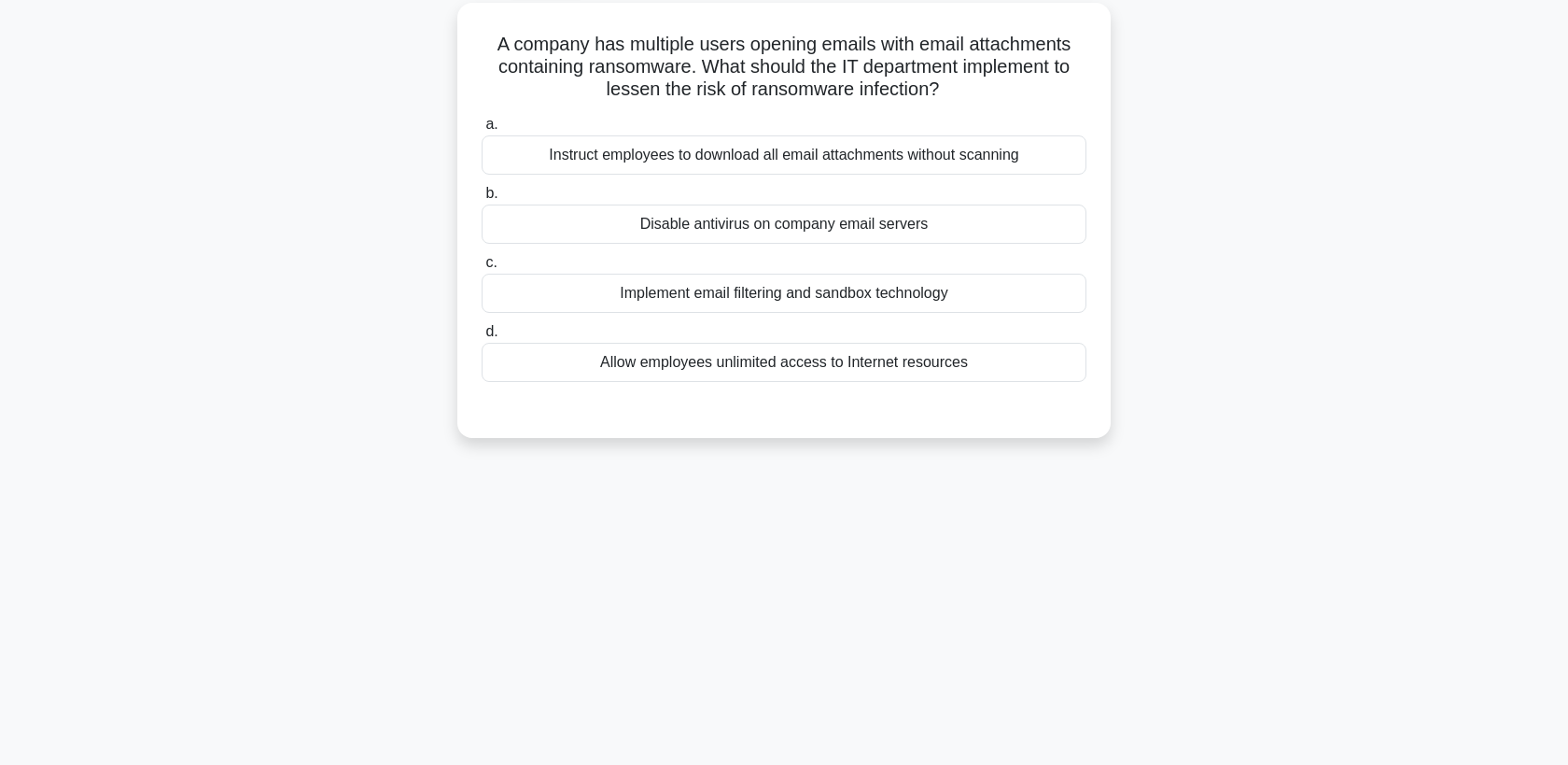
scroll to position [65, 0]
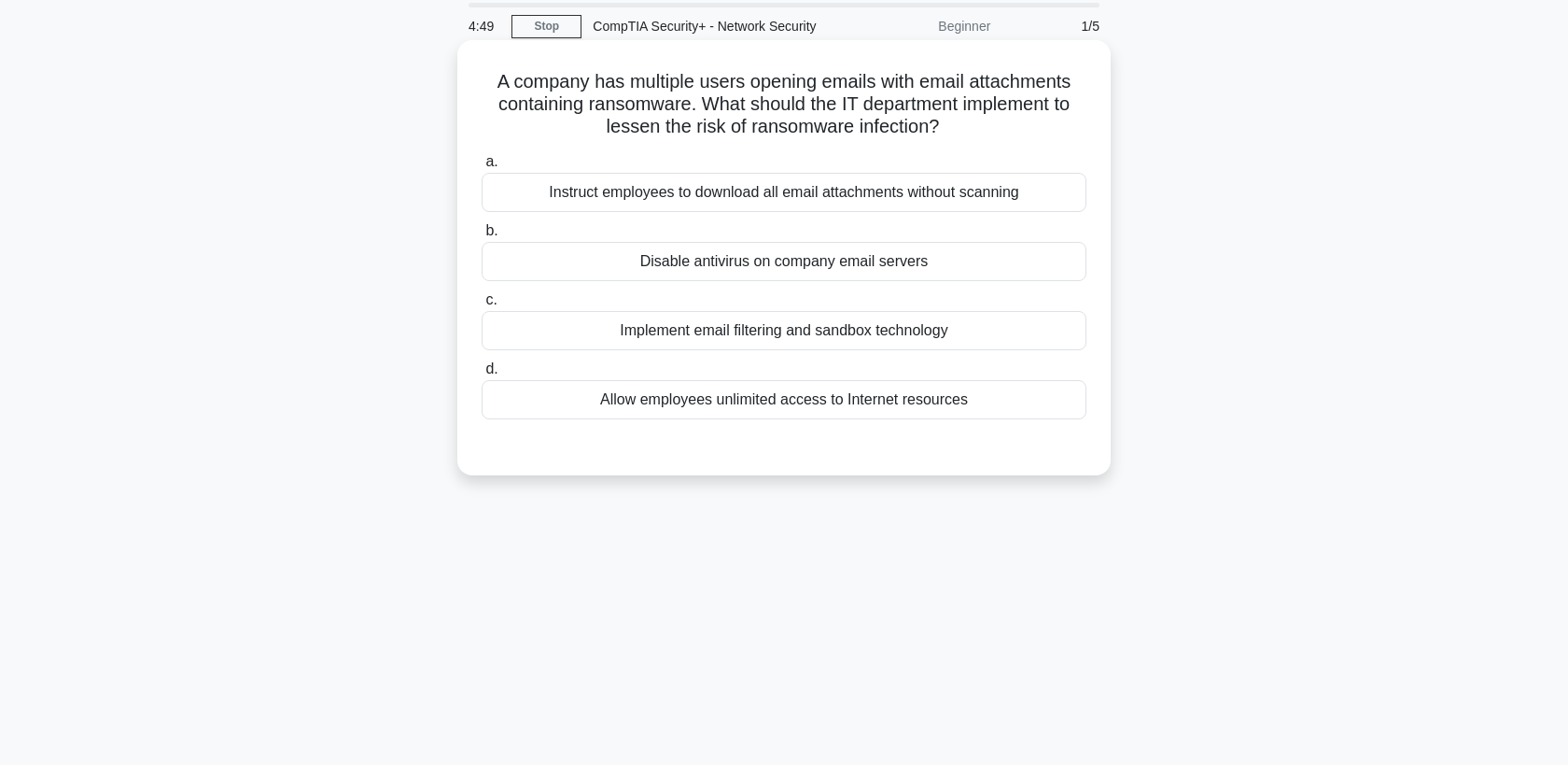
click at [813, 335] on div "Implement email filtering and sandbox technology" at bounding box center [784, 330] width 604 height 39
click at [482, 307] on input "c. Implement email filtering and sandbox technology" at bounding box center [482, 300] width 0 height 12
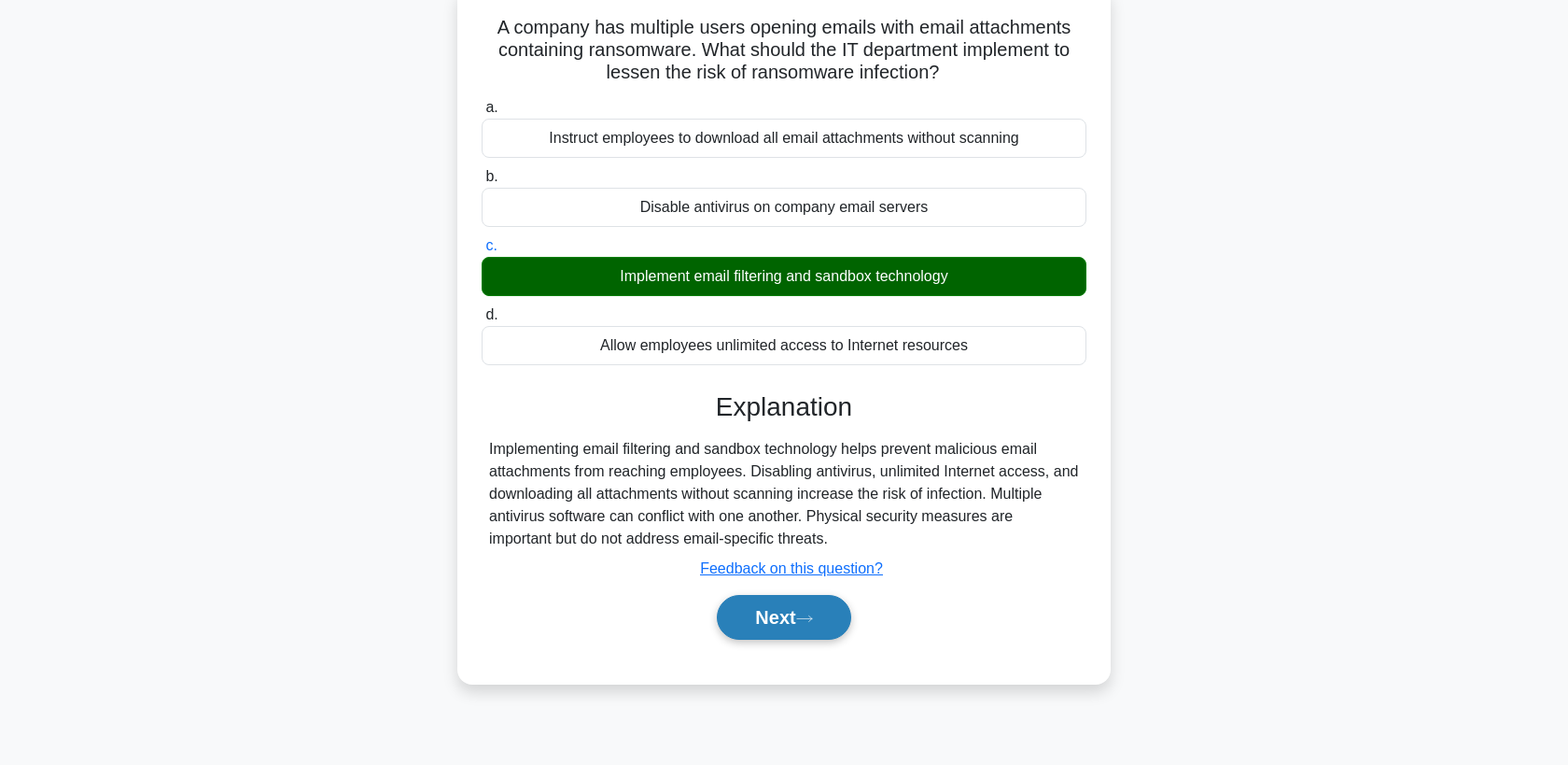
scroll to position [141, 0]
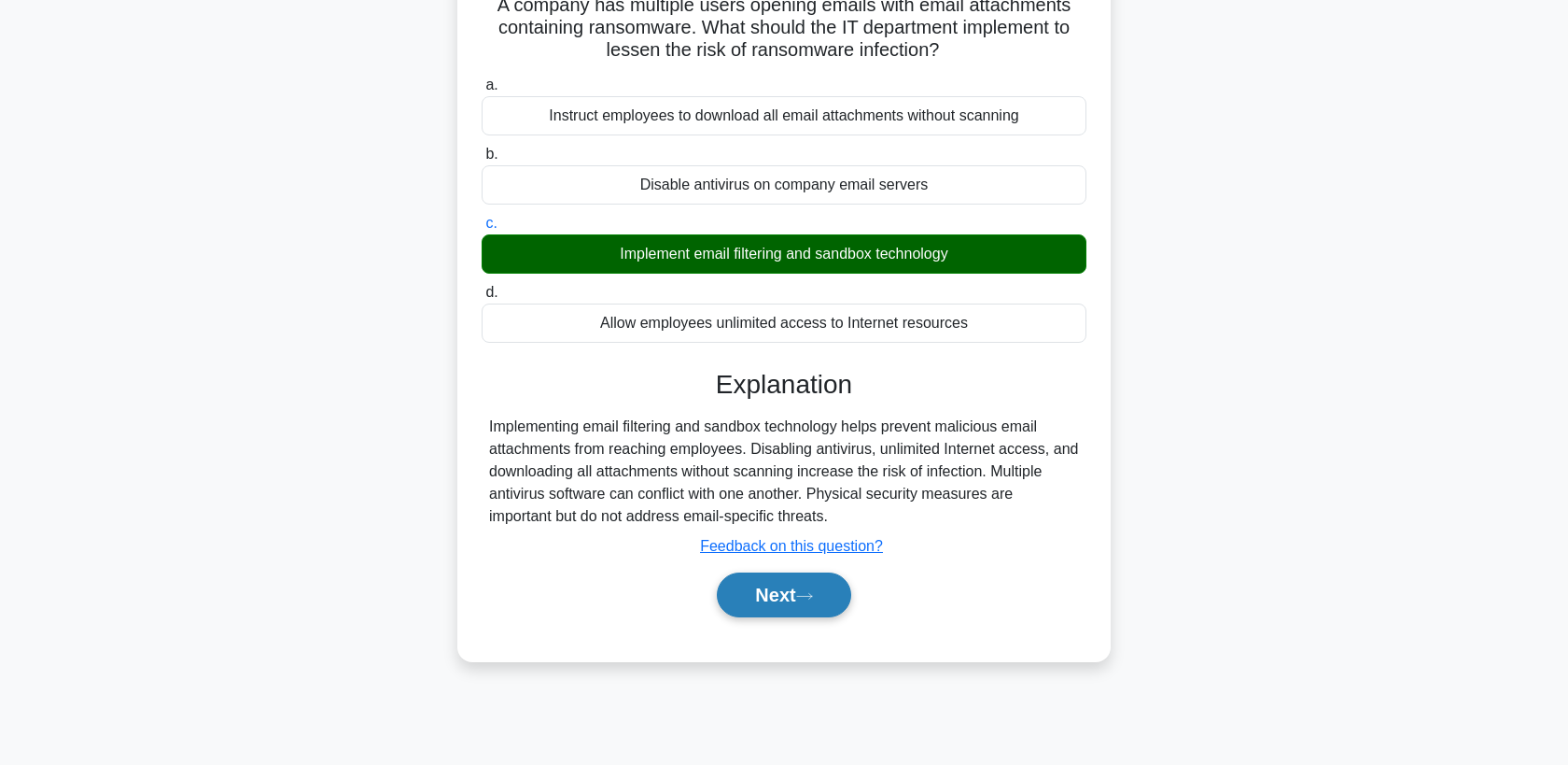
click at [782, 604] on button "Next" at bounding box center [784, 594] width 134 height 45
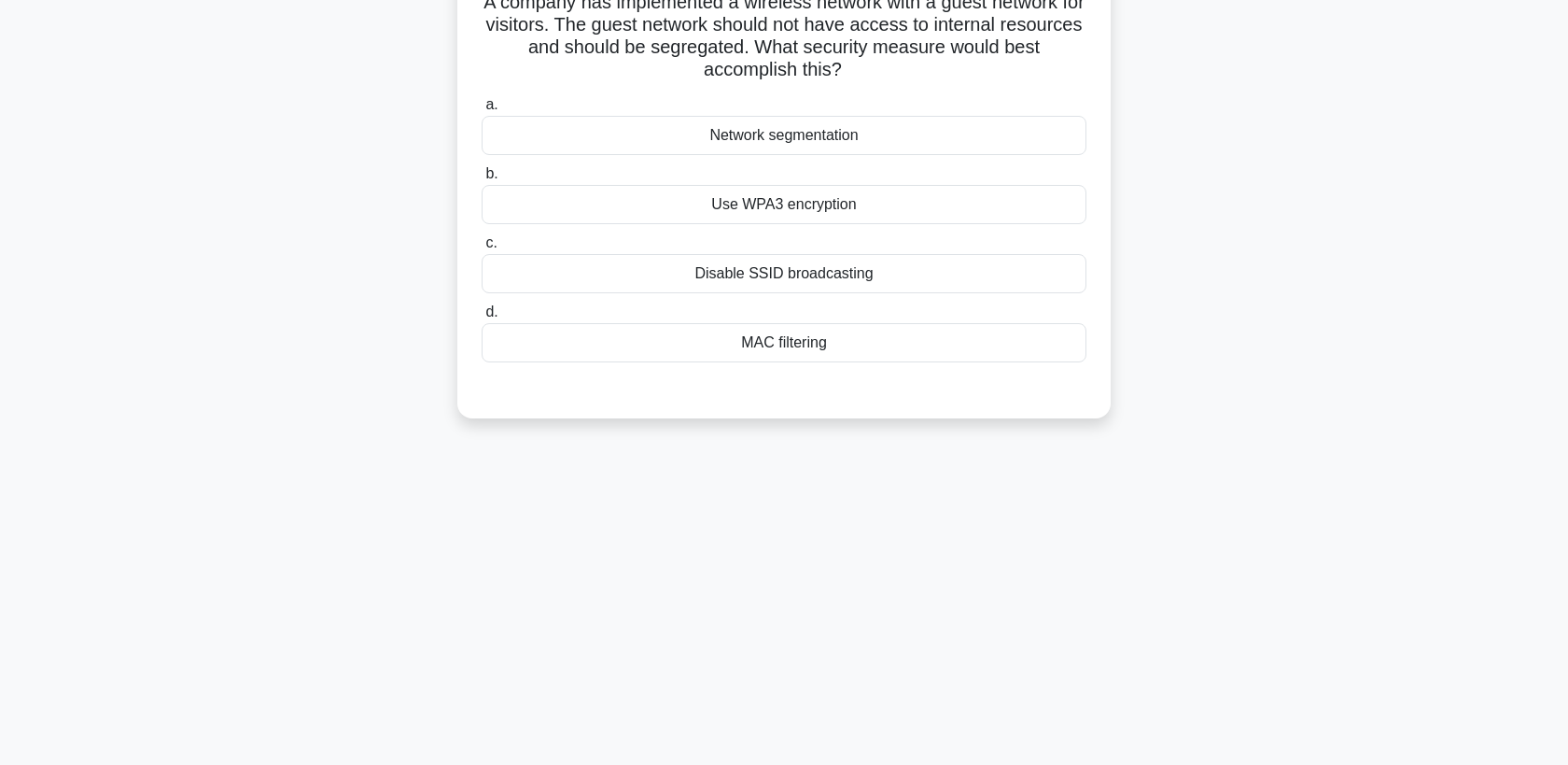
scroll to position [150, 0]
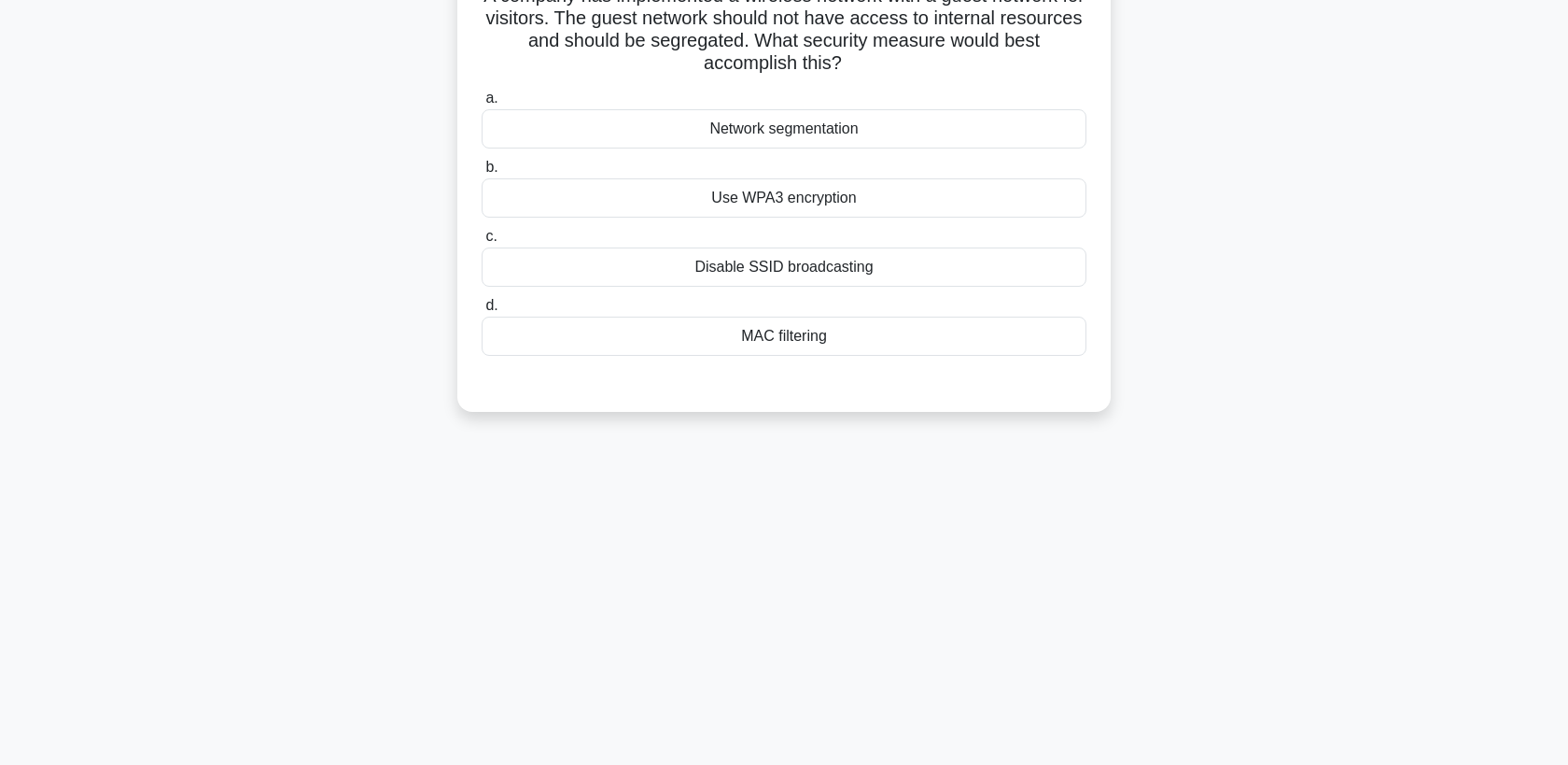
click at [820, 132] on div "Network segmentation" at bounding box center [784, 128] width 604 height 39
click at [482, 104] on input "a. Network segmentation" at bounding box center [482, 98] width 0 height 12
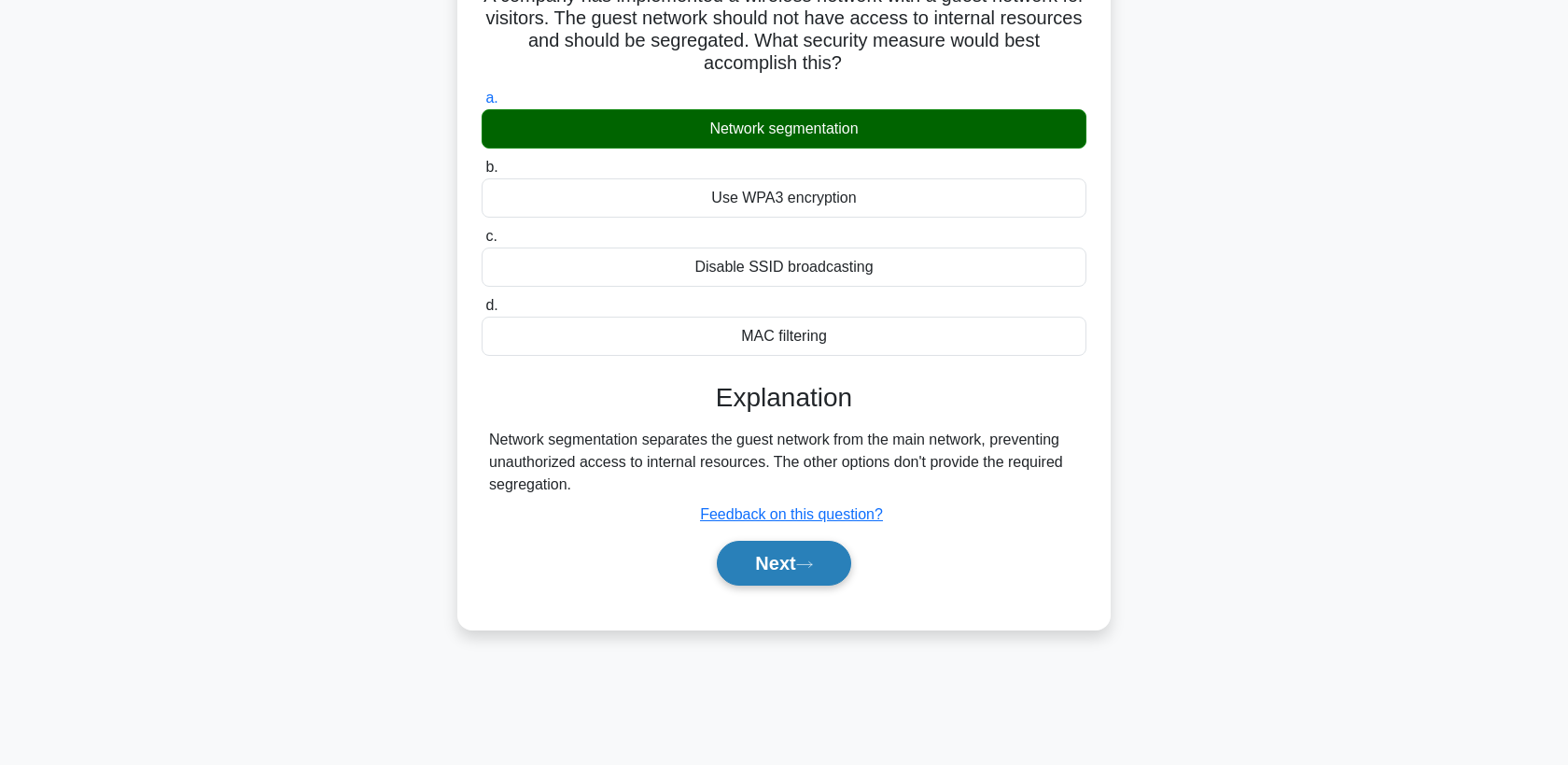
click at [795, 574] on button "Next" at bounding box center [784, 563] width 134 height 45
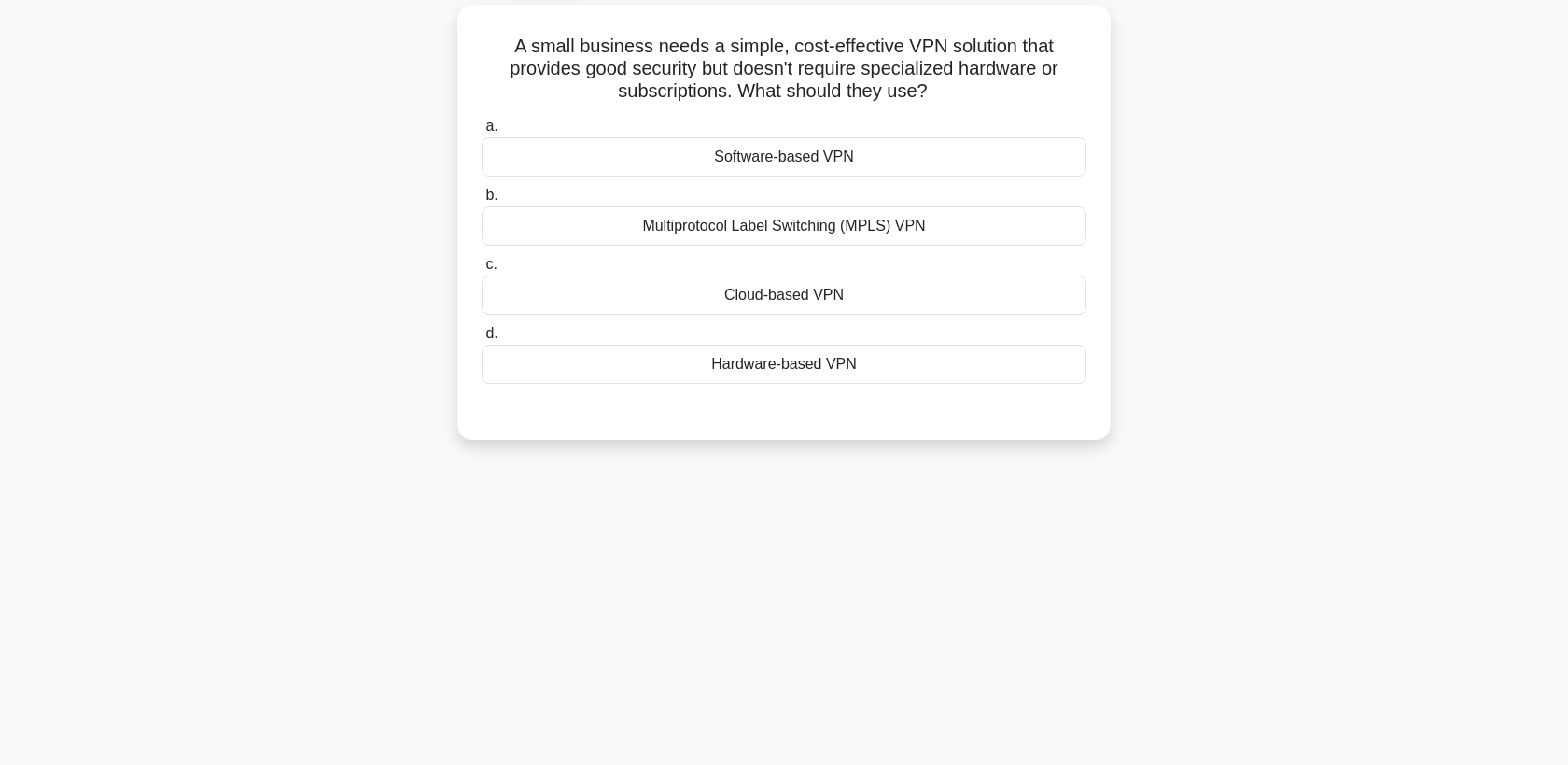
scroll to position [97, 0]
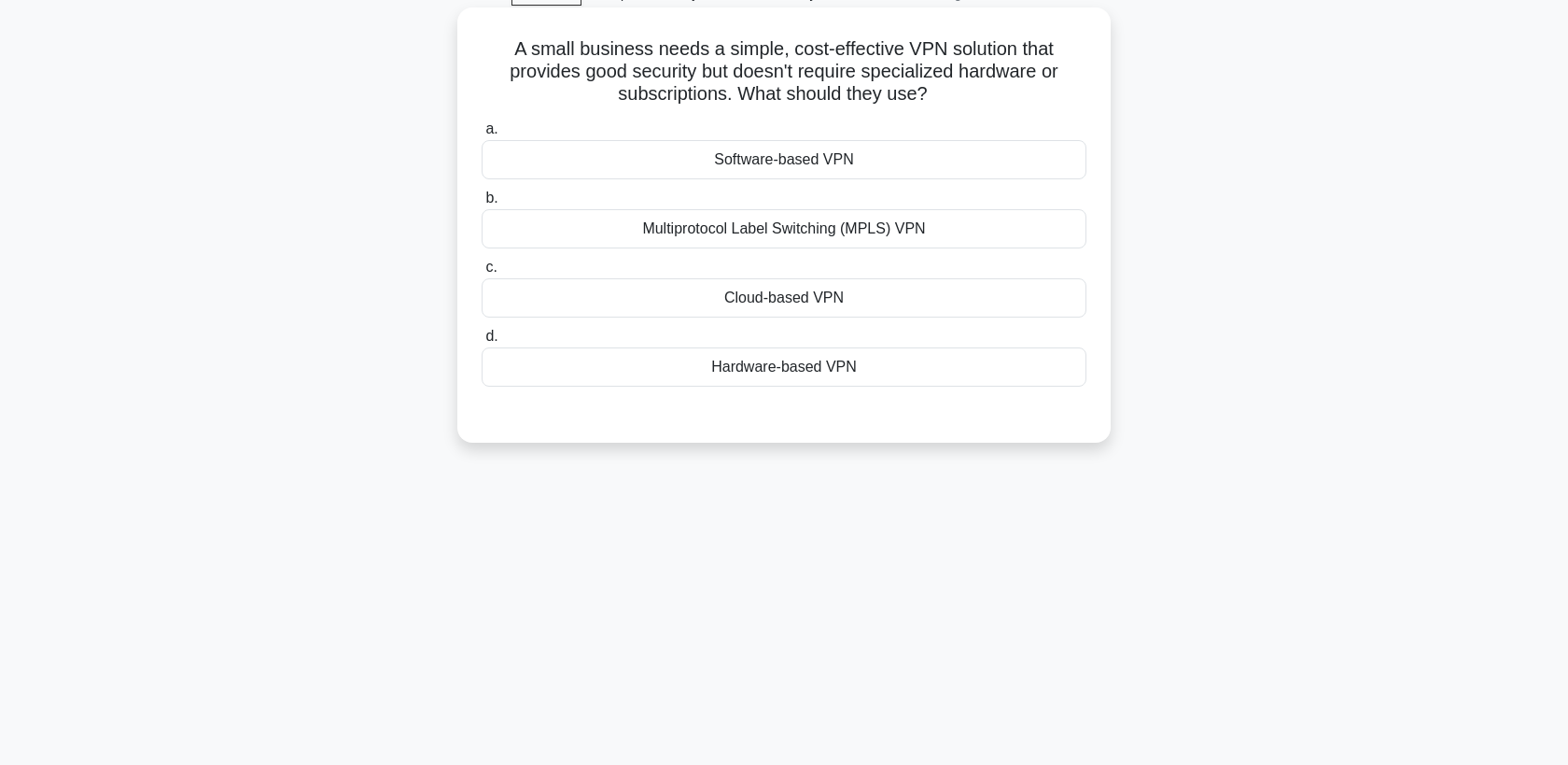
click at [823, 161] on div "Software-based VPN" at bounding box center [784, 159] width 604 height 39
click at [482, 136] on input "a. Software-based VPN" at bounding box center [482, 129] width 0 height 12
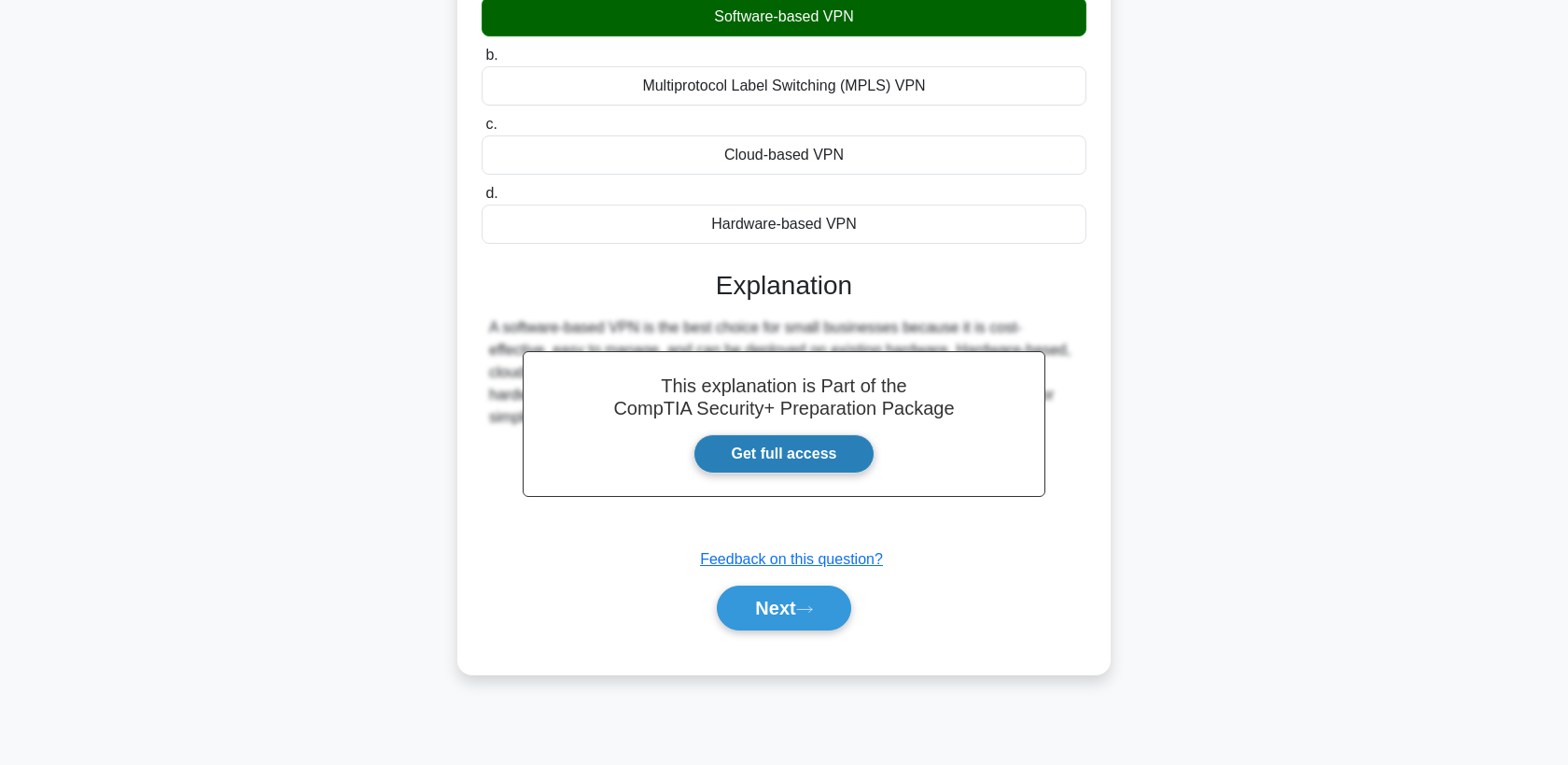
scroll to position [244, 0]
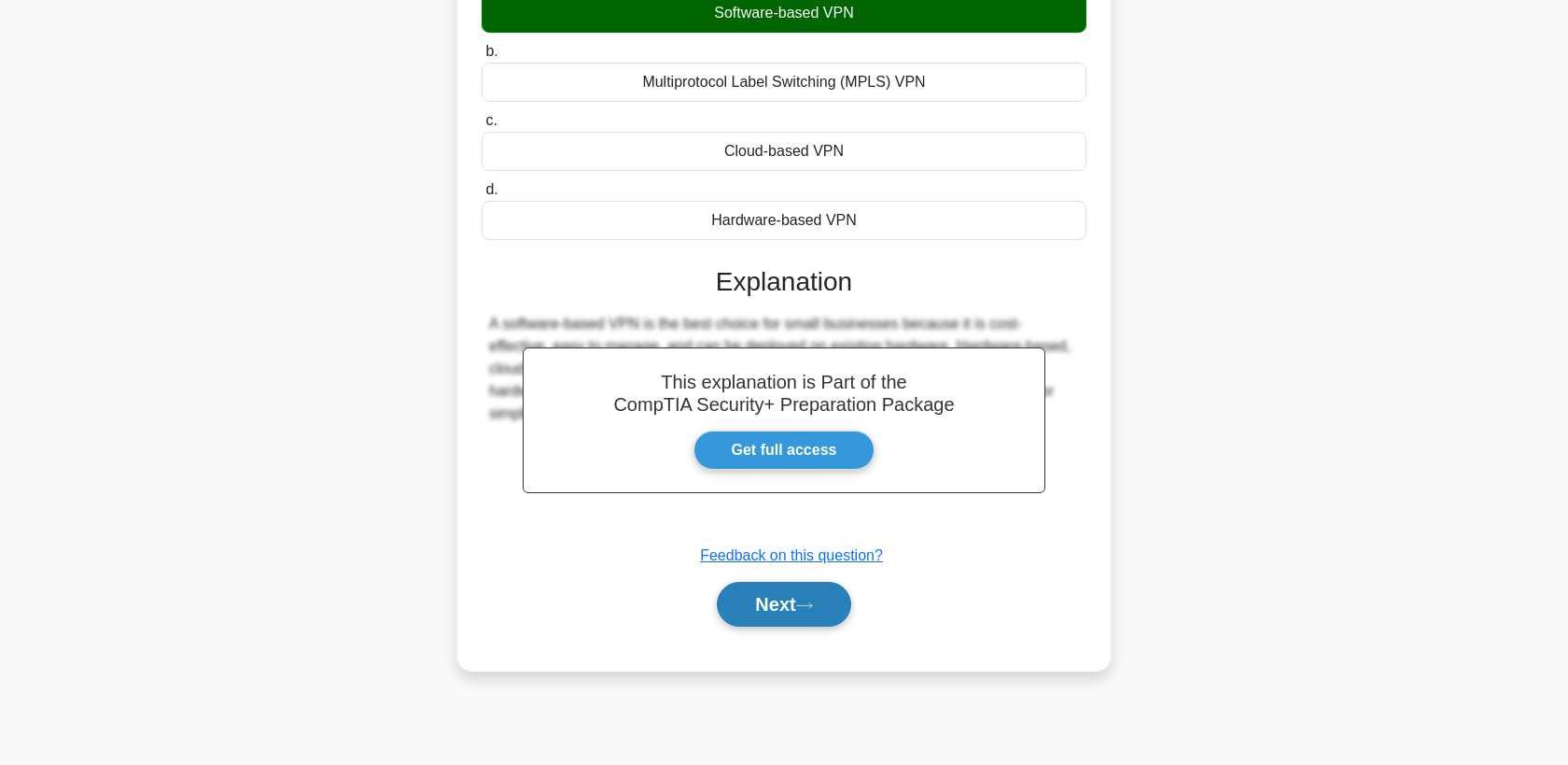
click at [788, 609] on button "Next" at bounding box center [784, 604] width 134 height 45
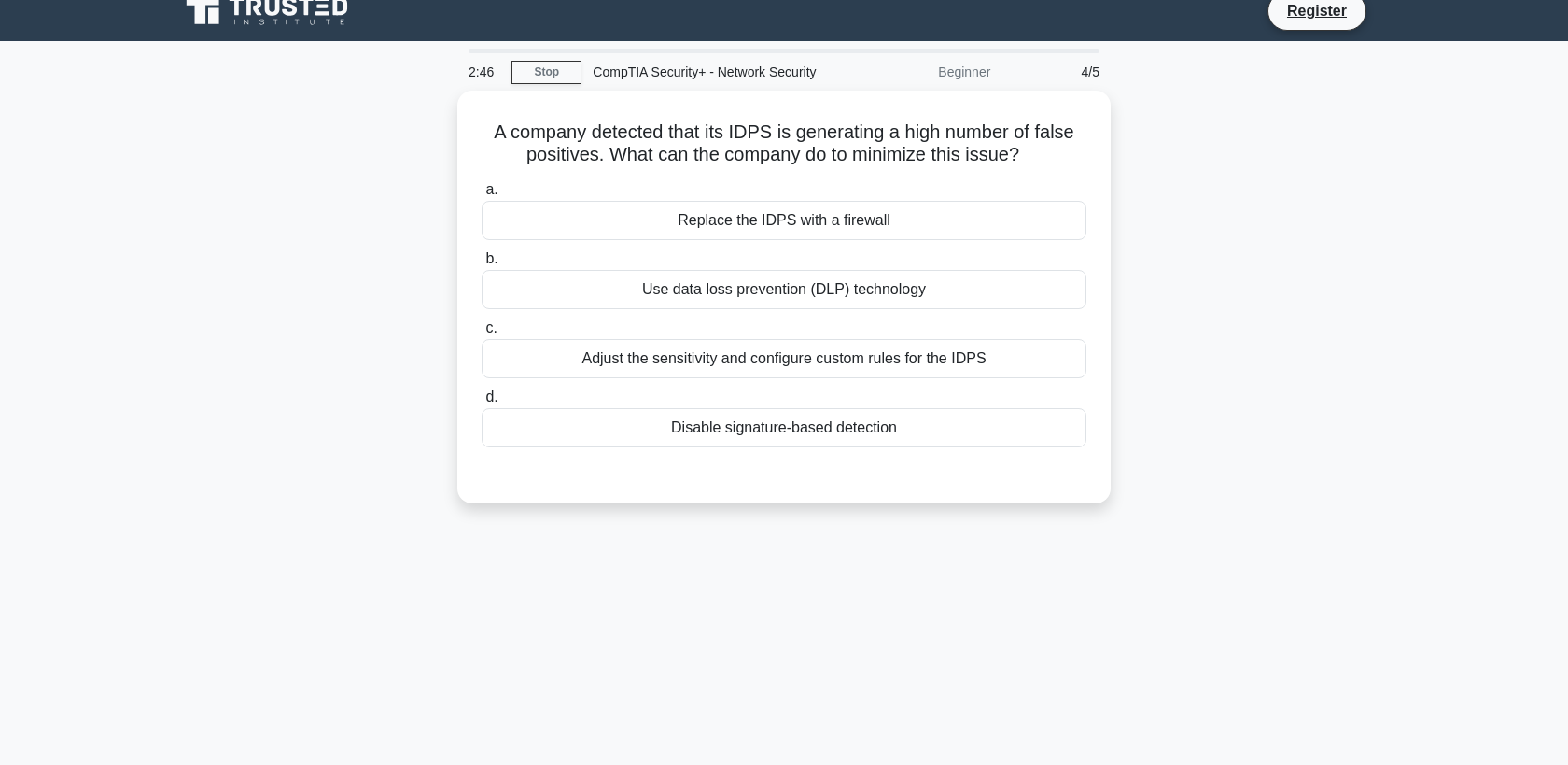
scroll to position [21, 0]
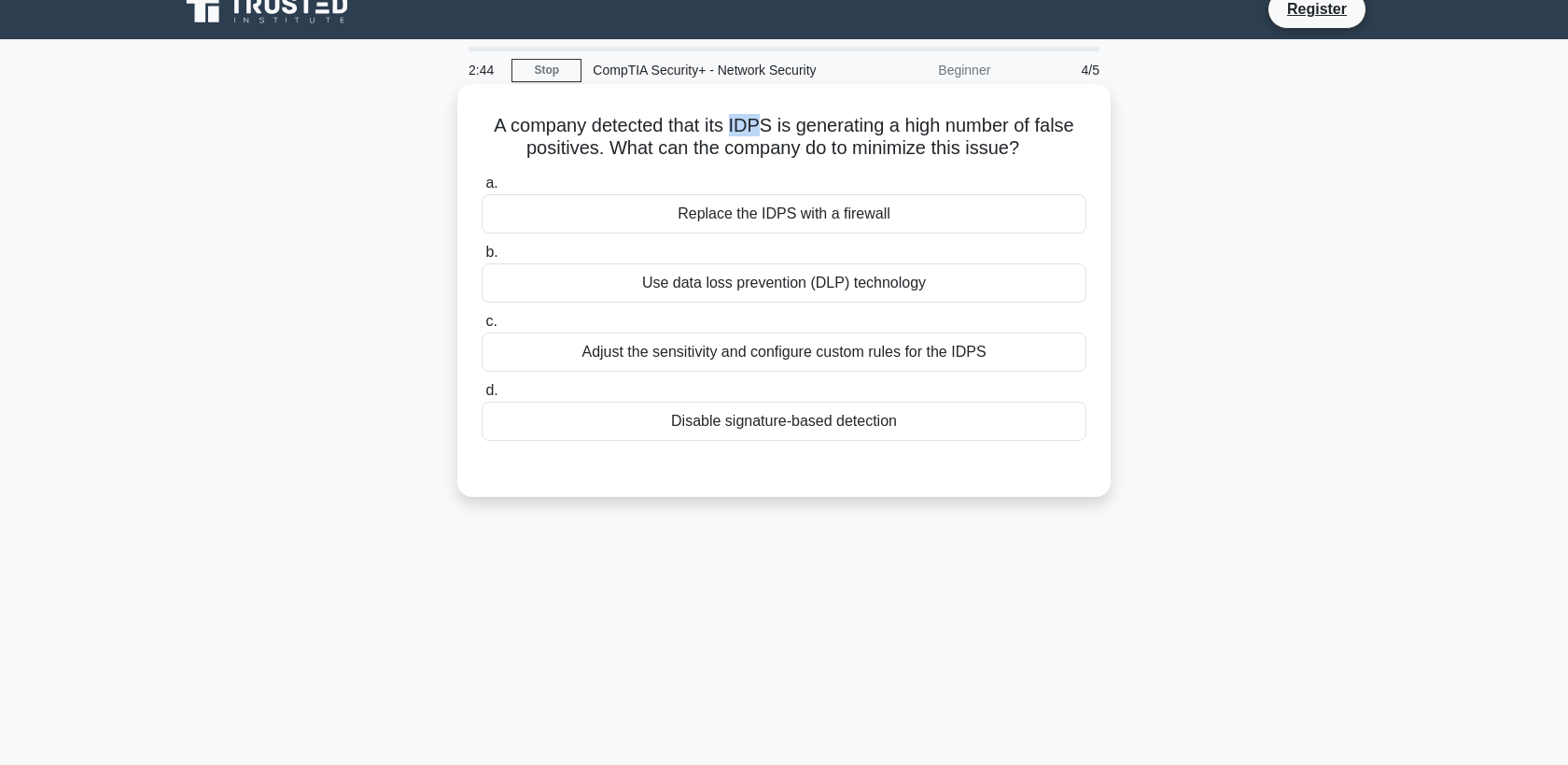
drag, startPoint x: 728, startPoint y: 130, endPoint x: 764, endPoint y: 132, distance: 36.1
click at [764, 132] on h5 "A company detected that its IDPS is generating a high number of false positives…" at bounding box center [784, 137] width 608 height 47
drag, startPoint x: 796, startPoint y: 150, endPoint x: 650, endPoint y: 139, distance: 146.4
click at [650, 139] on h5 "A company detected that its IDPS is generating a high number of false positives…" at bounding box center [784, 137] width 608 height 47
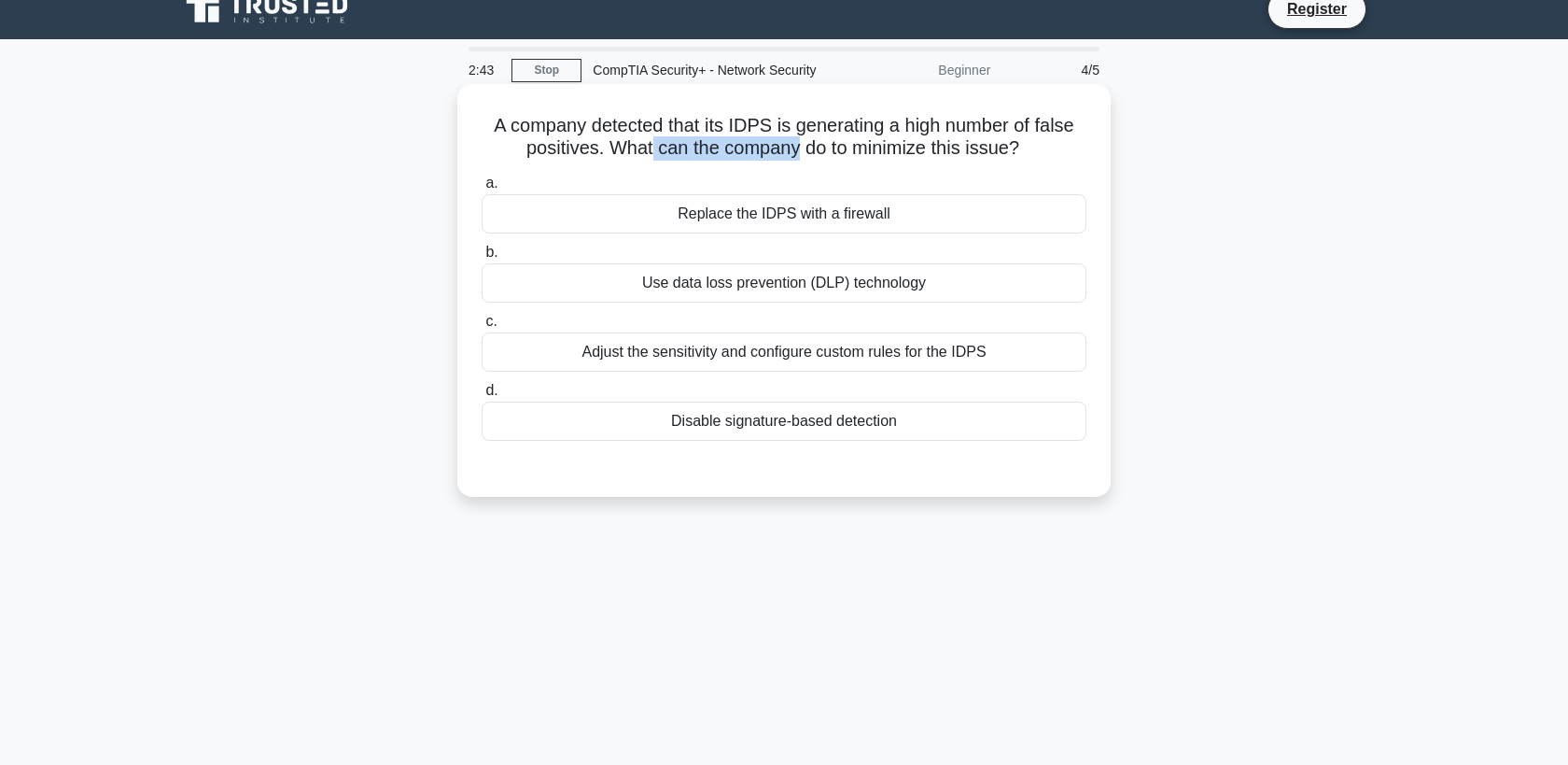
click at [650, 139] on h5 "A company detected that its IDPS is generating a high number of false positives…" at bounding box center [784, 137] width 608 height 47
click at [772, 362] on div "Adjust the sensitivity and configure custom rules for the IDPS" at bounding box center [784, 351] width 604 height 39
click at [482, 327] on input "c. Adjust the sensitivity and configure custom rules for the IDPS" at bounding box center [482, 322] width 0 height 12
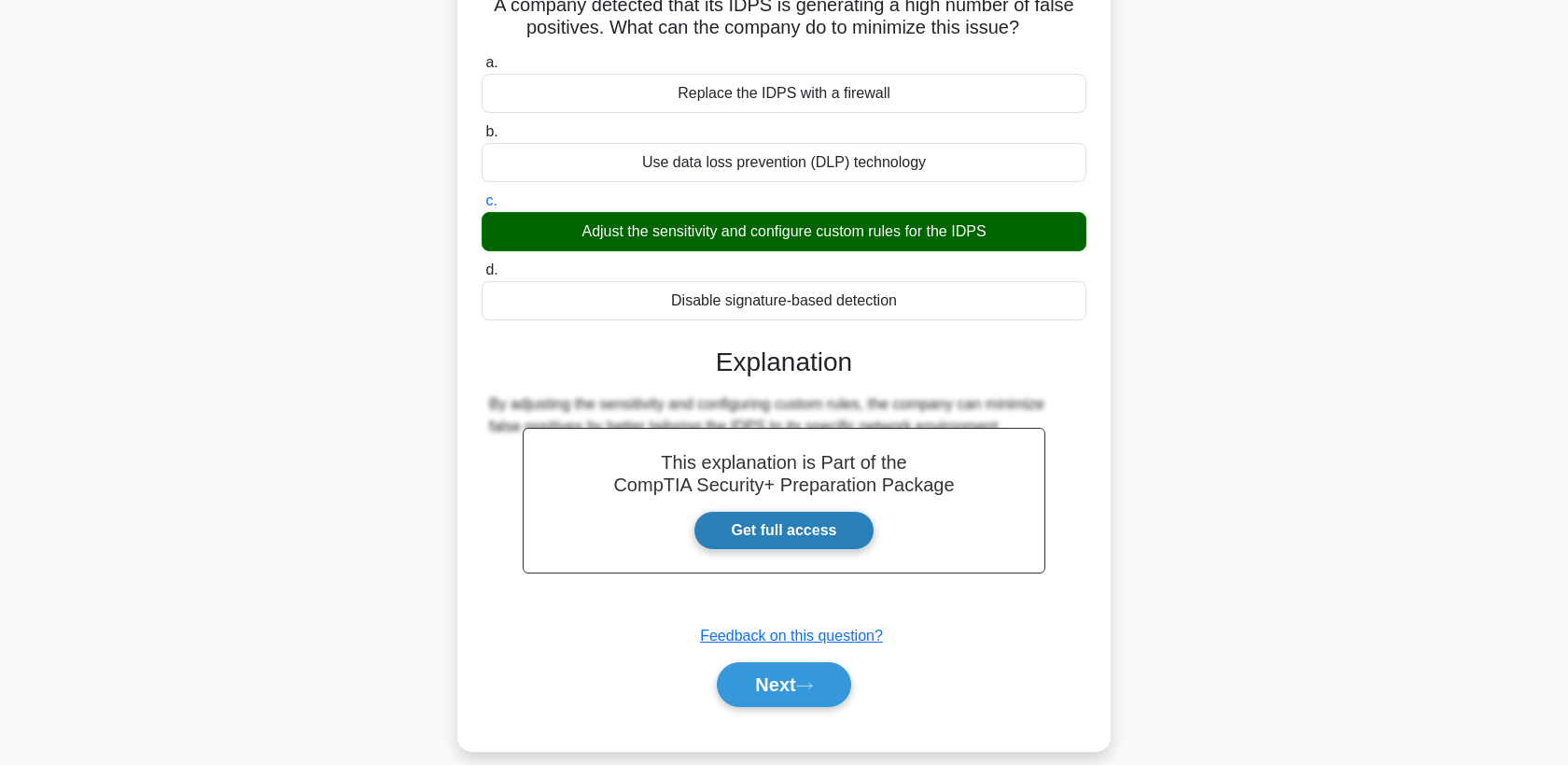
scroll to position [140, 0]
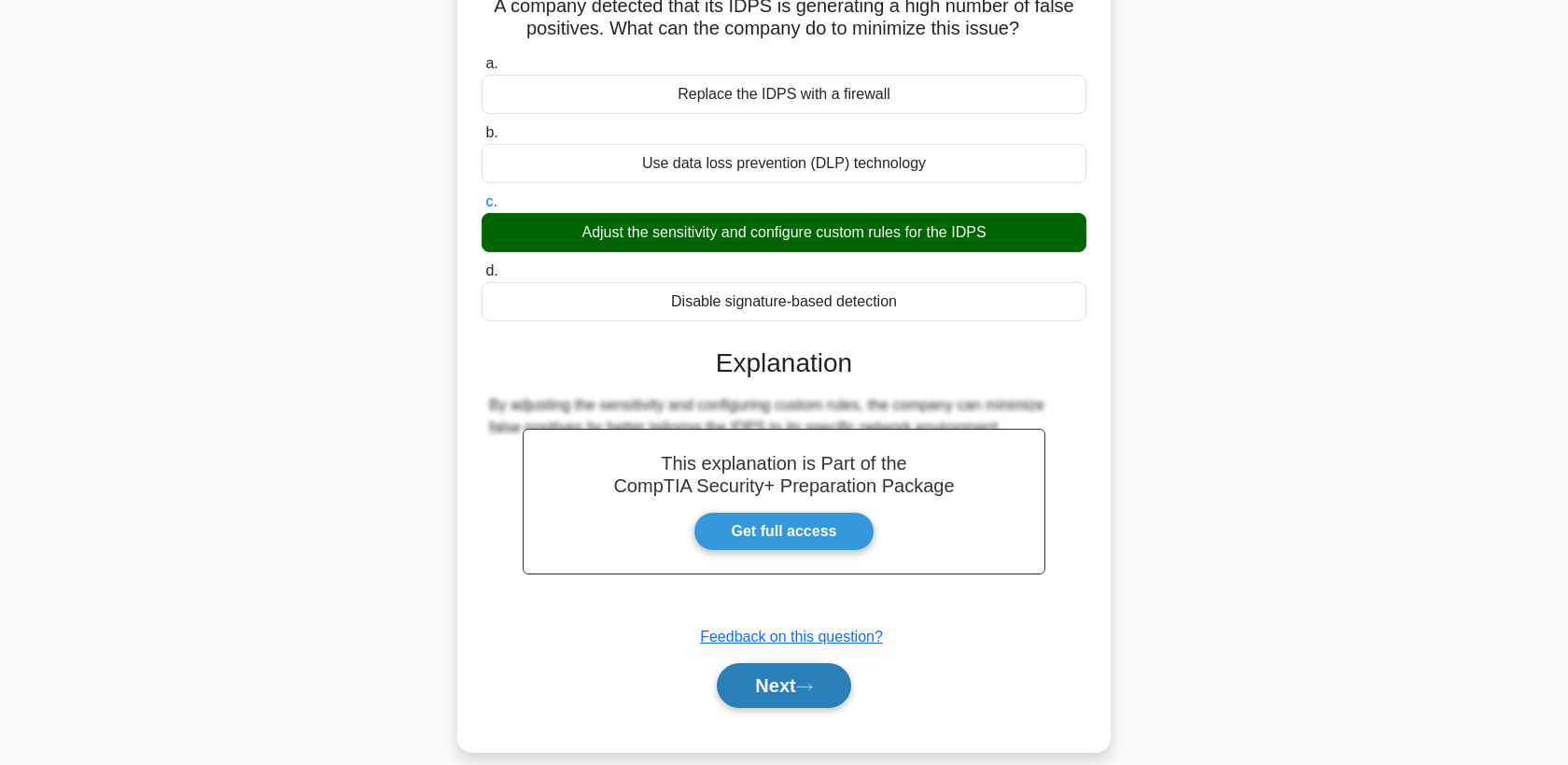
click at [812, 694] on button "Next" at bounding box center [784, 684] width 134 height 45
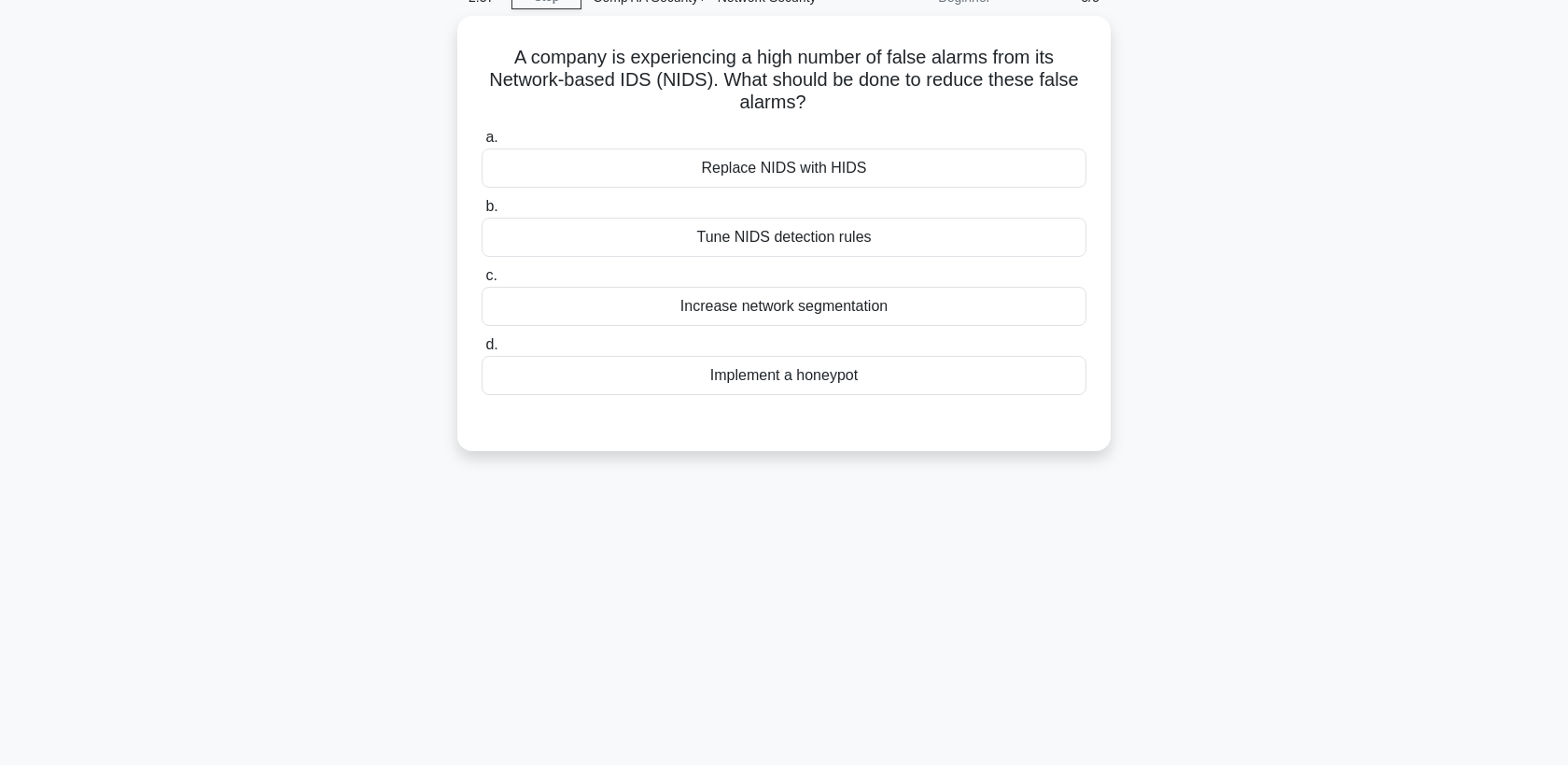
scroll to position [92, 0]
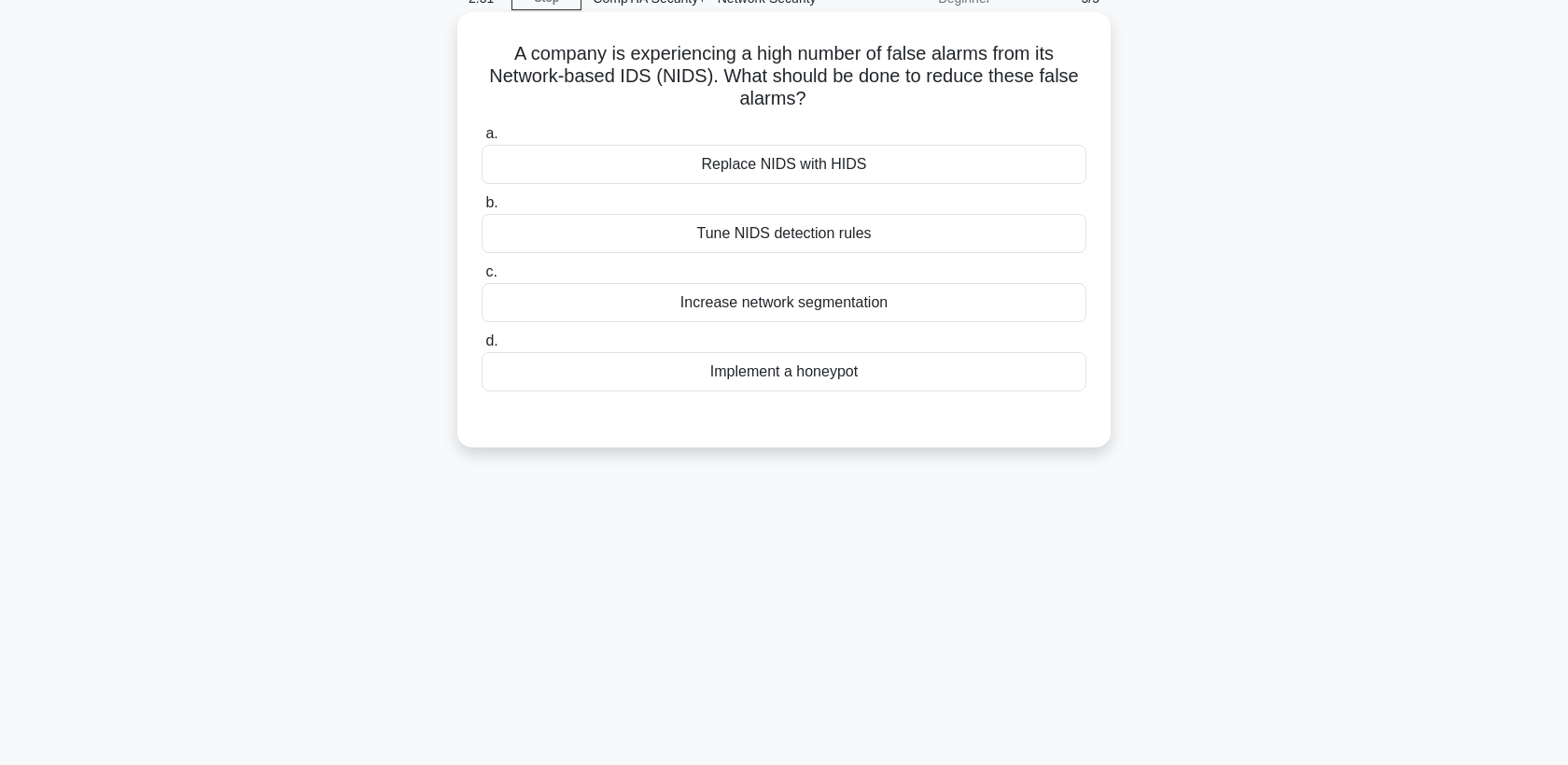
click at [861, 242] on div "Tune NIDS detection rules" at bounding box center [784, 233] width 604 height 39
click at [482, 209] on input "b. Tune NIDS detection rules" at bounding box center [482, 203] width 0 height 12
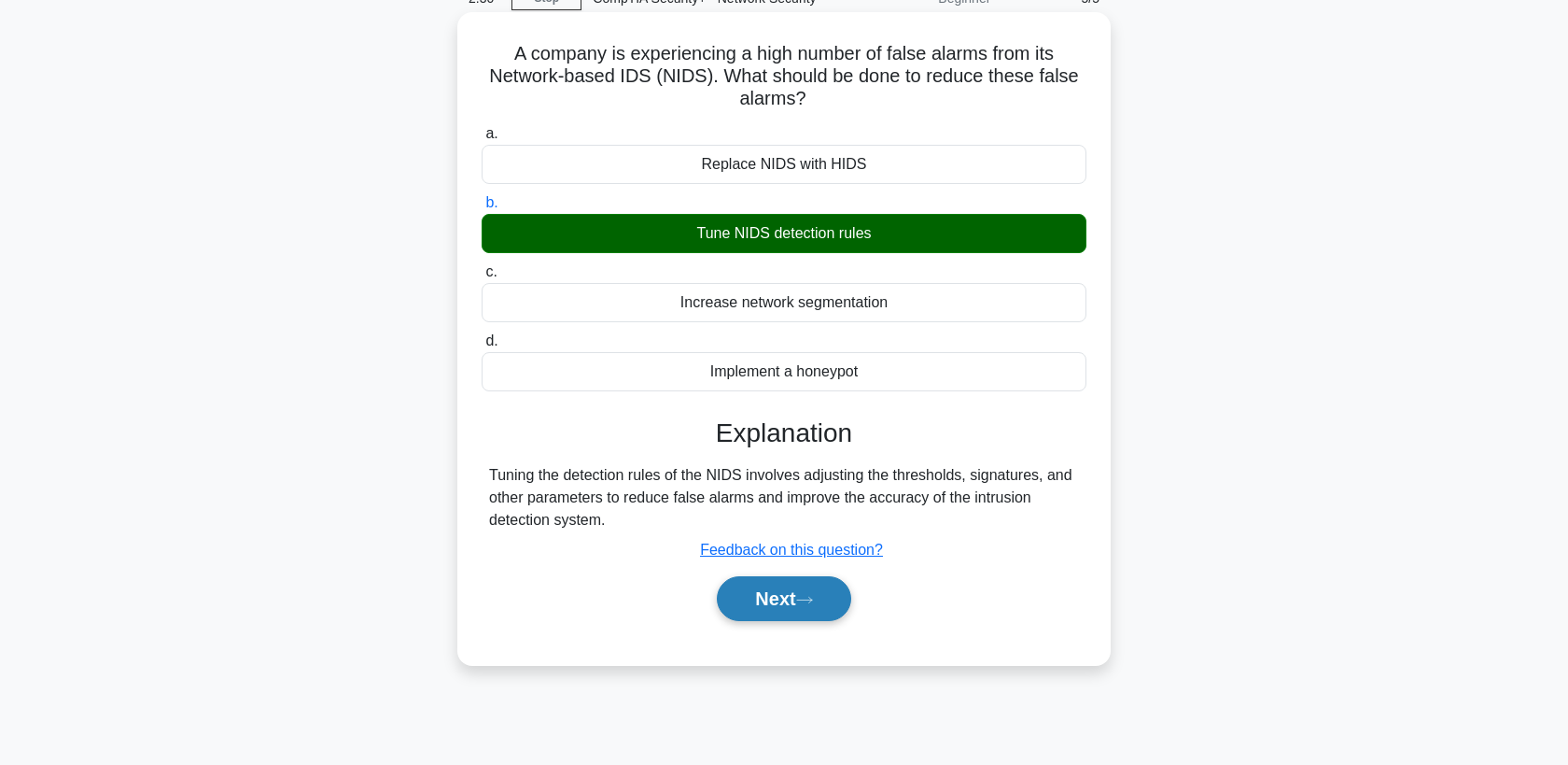
click at [802, 604] on icon at bounding box center [804, 600] width 17 height 10
